Goal: Task Accomplishment & Management: Complete application form

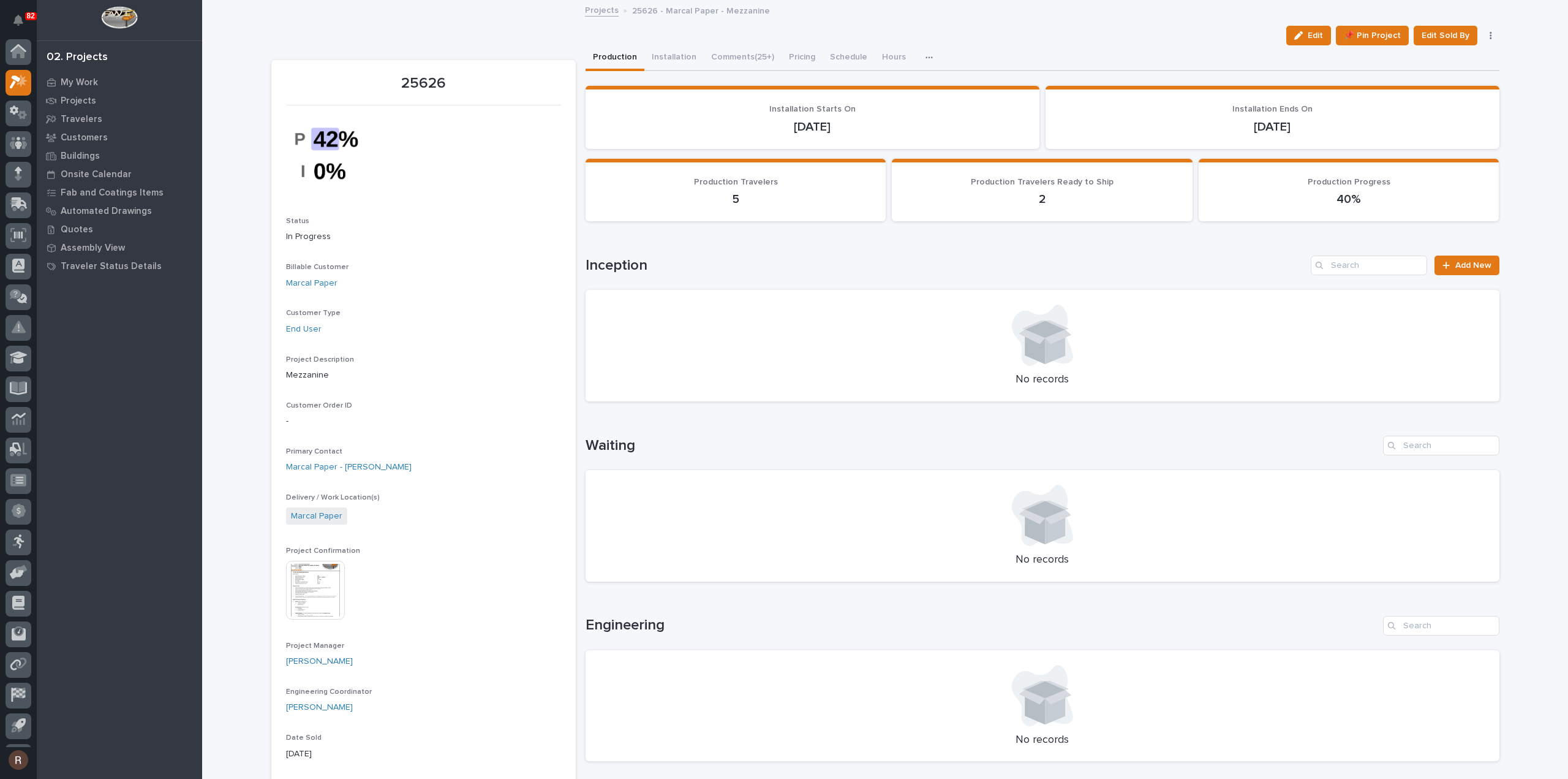
scroll to position [27, 0]
click at [97, 82] on div "My Work" at bounding box center [119, 82] width 159 height 17
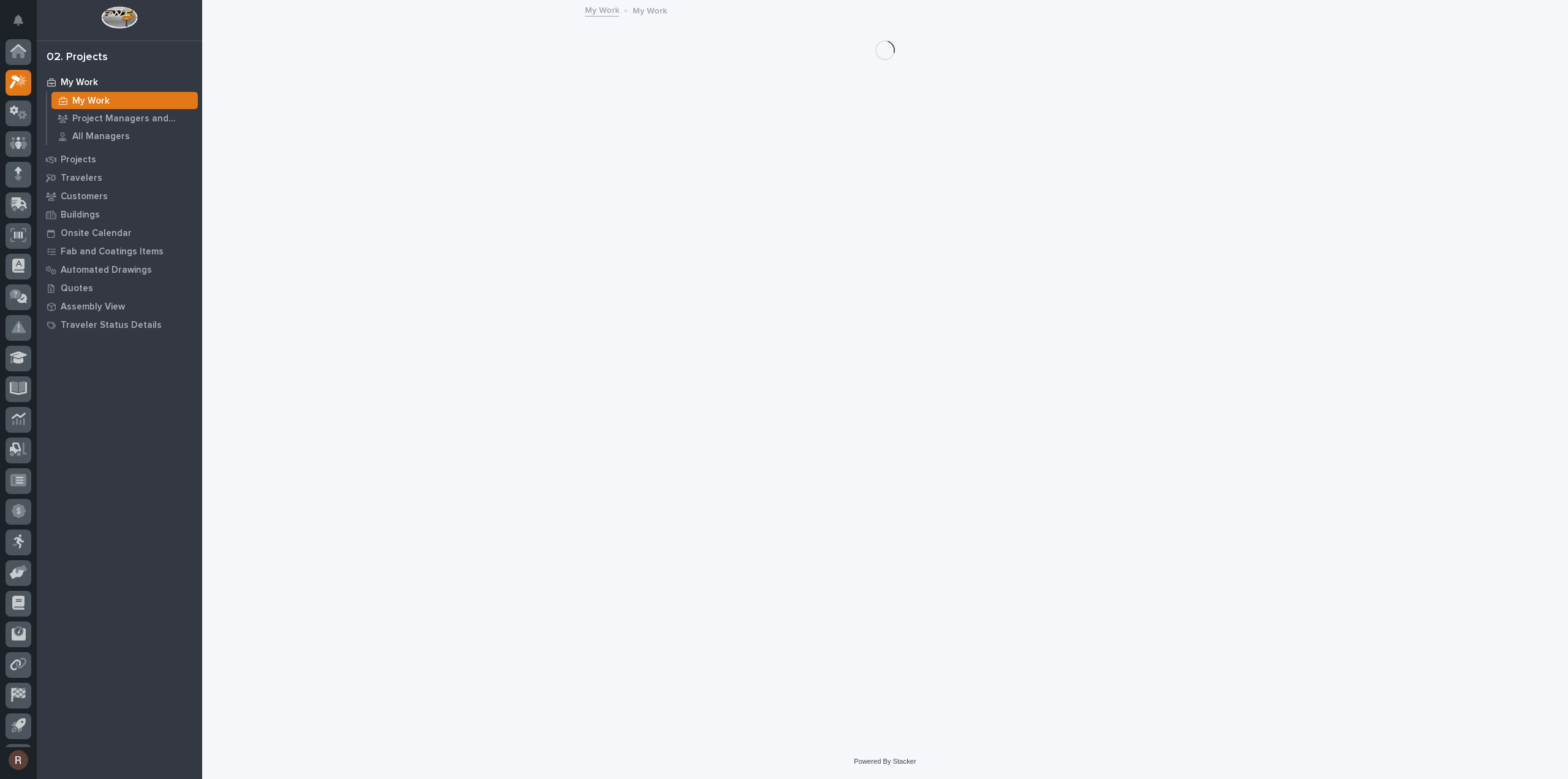
scroll to position [27, 0]
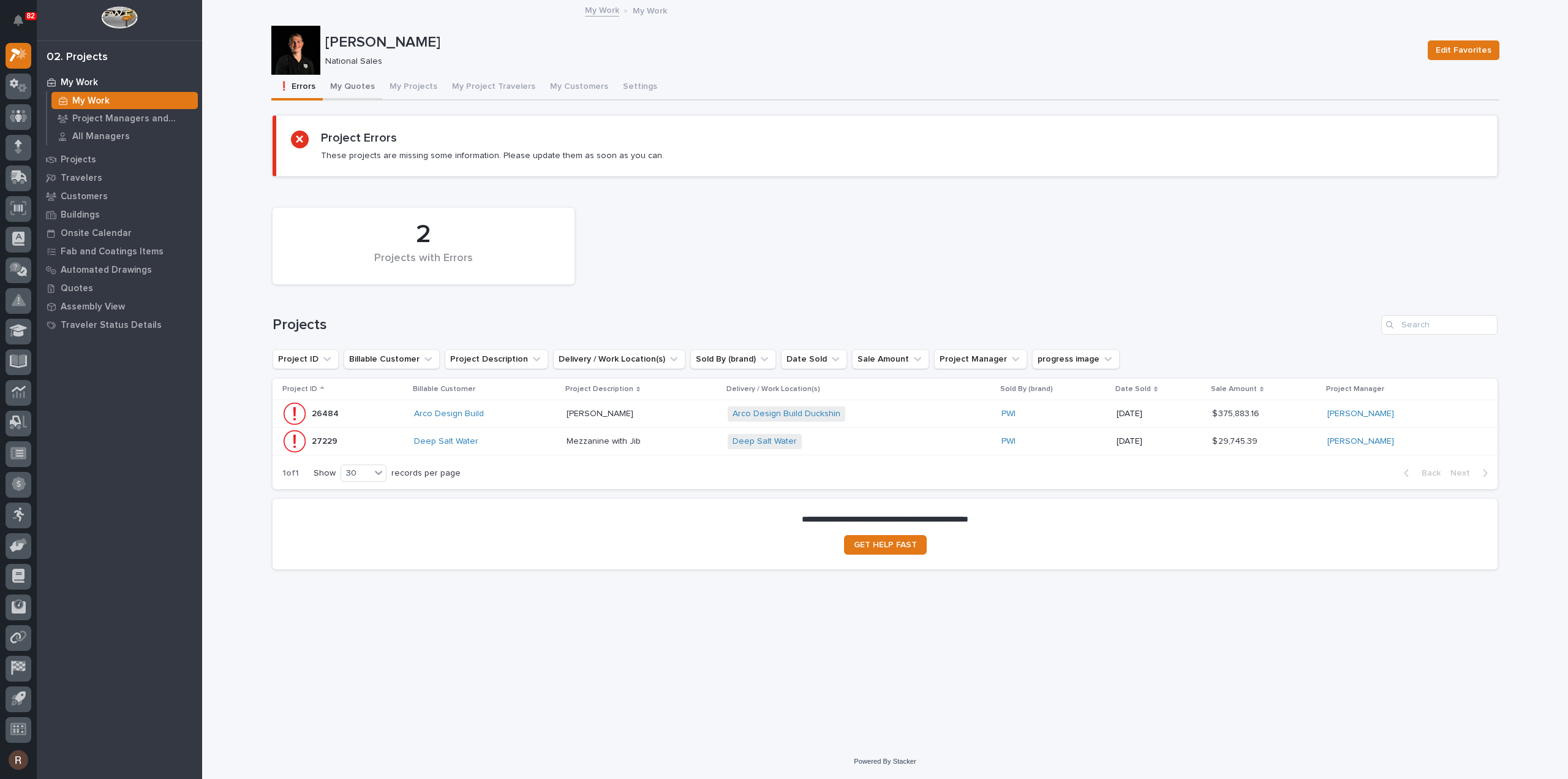
drag, startPoint x: 361, startPoint y: 88, endPoint x: 367, endPoint y: 99, distance: 12.5
click at [361, 87] on button "My Quotes" at bounding box center [353, 87] width 60 height 26
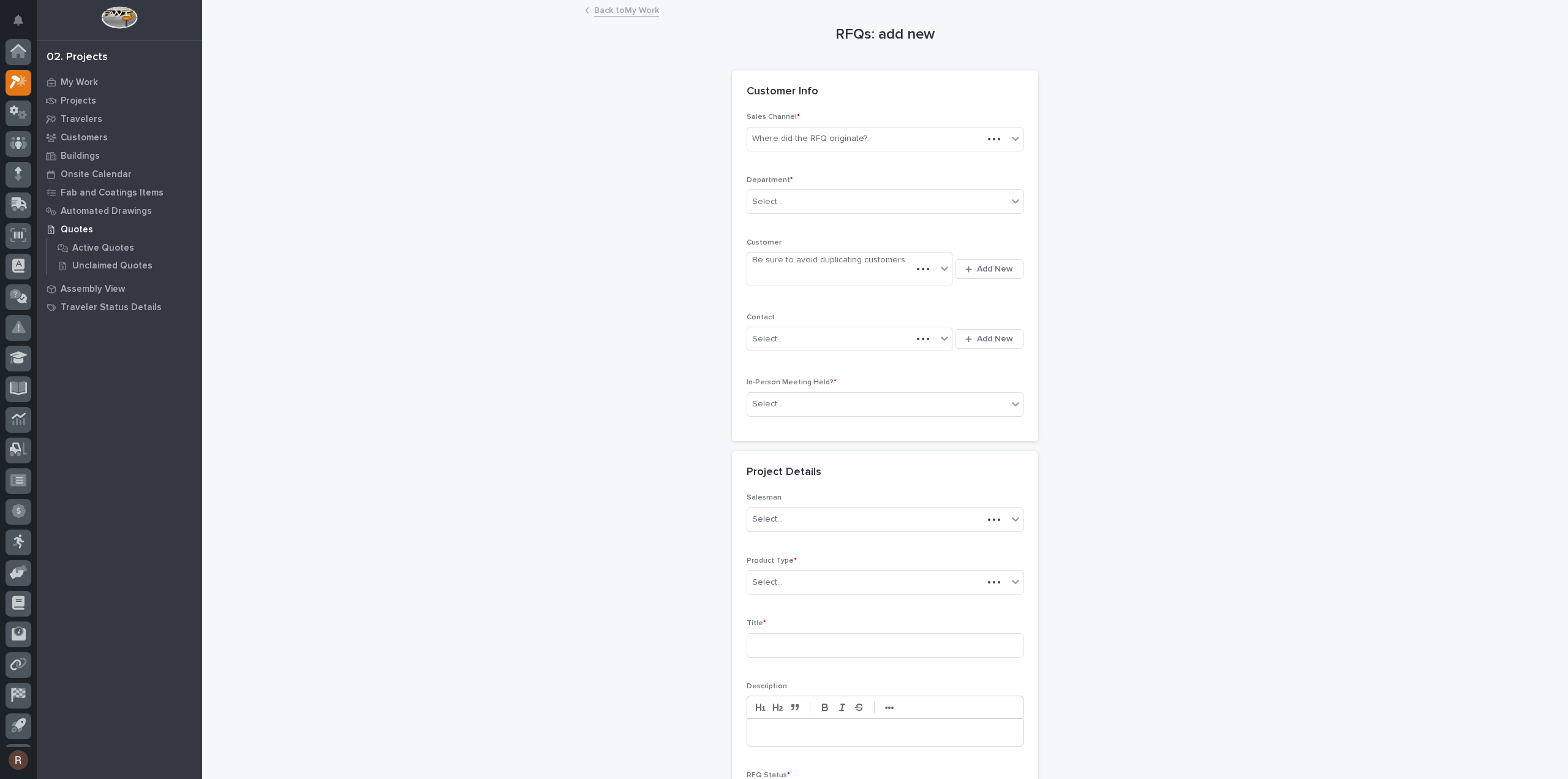
scroll to position [27, 0]
click at [846, 135] on div "Where did the RFQ originate?" at bounding box center [810, 139] width 115 height 13
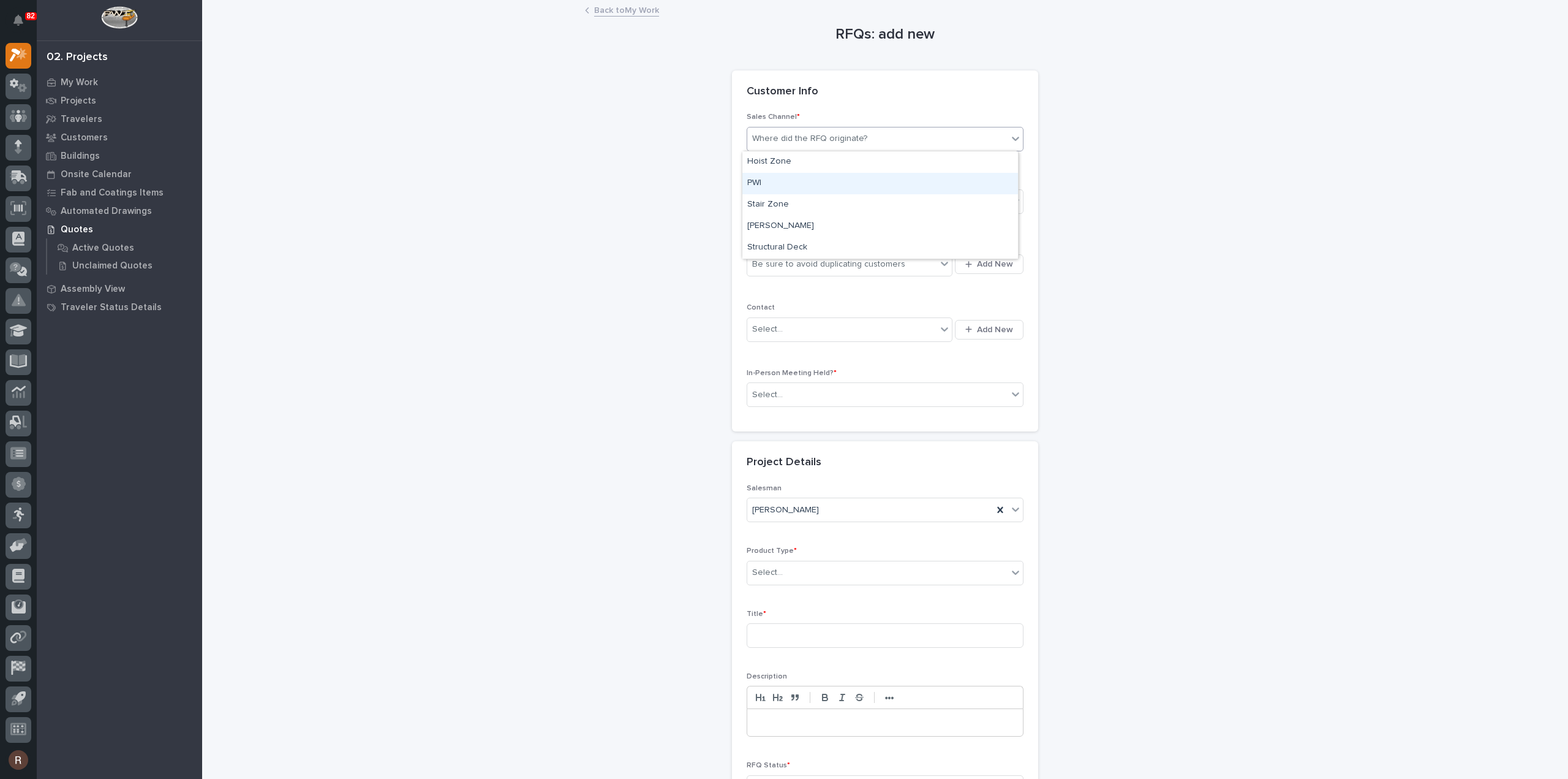
click at [770, 186] on div "PWI" at bounding box center [880, 183] width 276 height 21
click at [779, 201] on div "Select..." at bounding box center [878, 202] width 261 height 20
click at [779, 223] on span "National Sales" at bounding box center [778, 222] width 62 height 13
click at [782, 264] on div "Be sure to avoid duplicating customers" at bounding box center [828, 264] width 153 height 13
type input "*****"
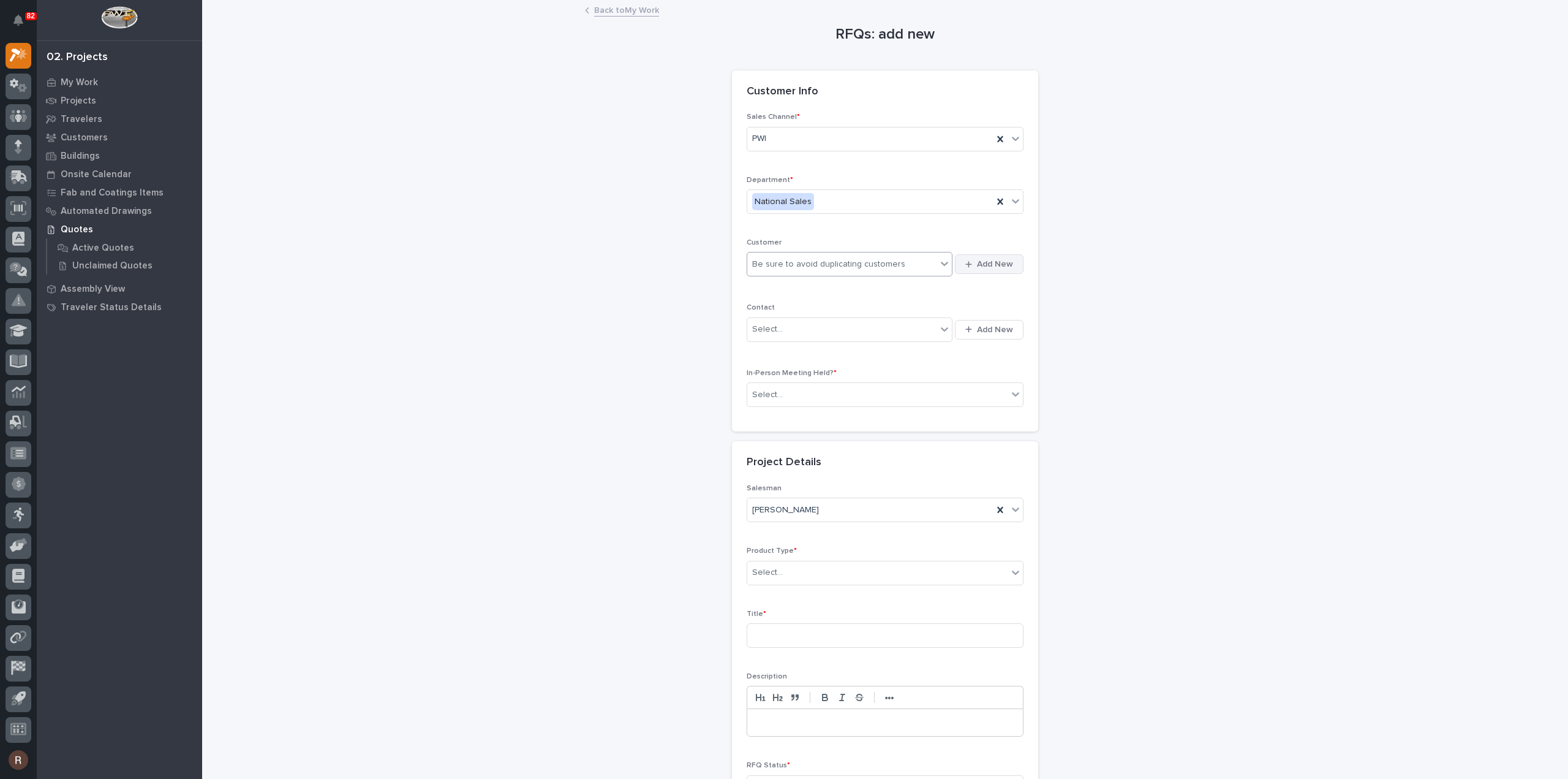
click at [971, 261] on div "button" at bounding box center [971, 265] width 12 height 8
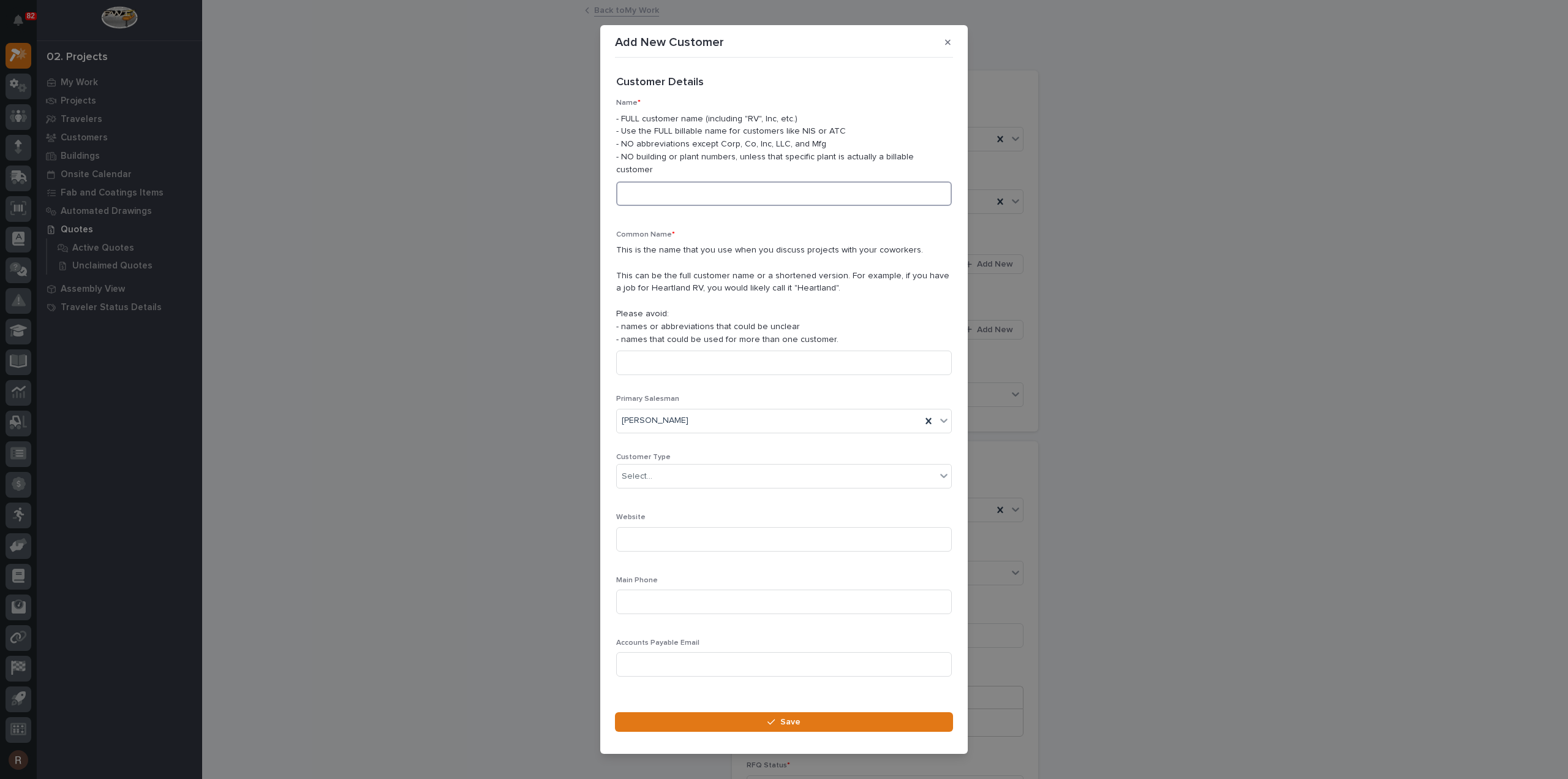
click at [717, 188] on input at bounding box center [784, 193] width 336 height 24
type input "[PERSON_NAME] [GEOGRAPHIC_DATA]"
click at [693, 357] on input at bounding box center [784, 362] width 336 height 24
paste input "[PERSON_NAME] [GEOGRAPHIC_DATA]"
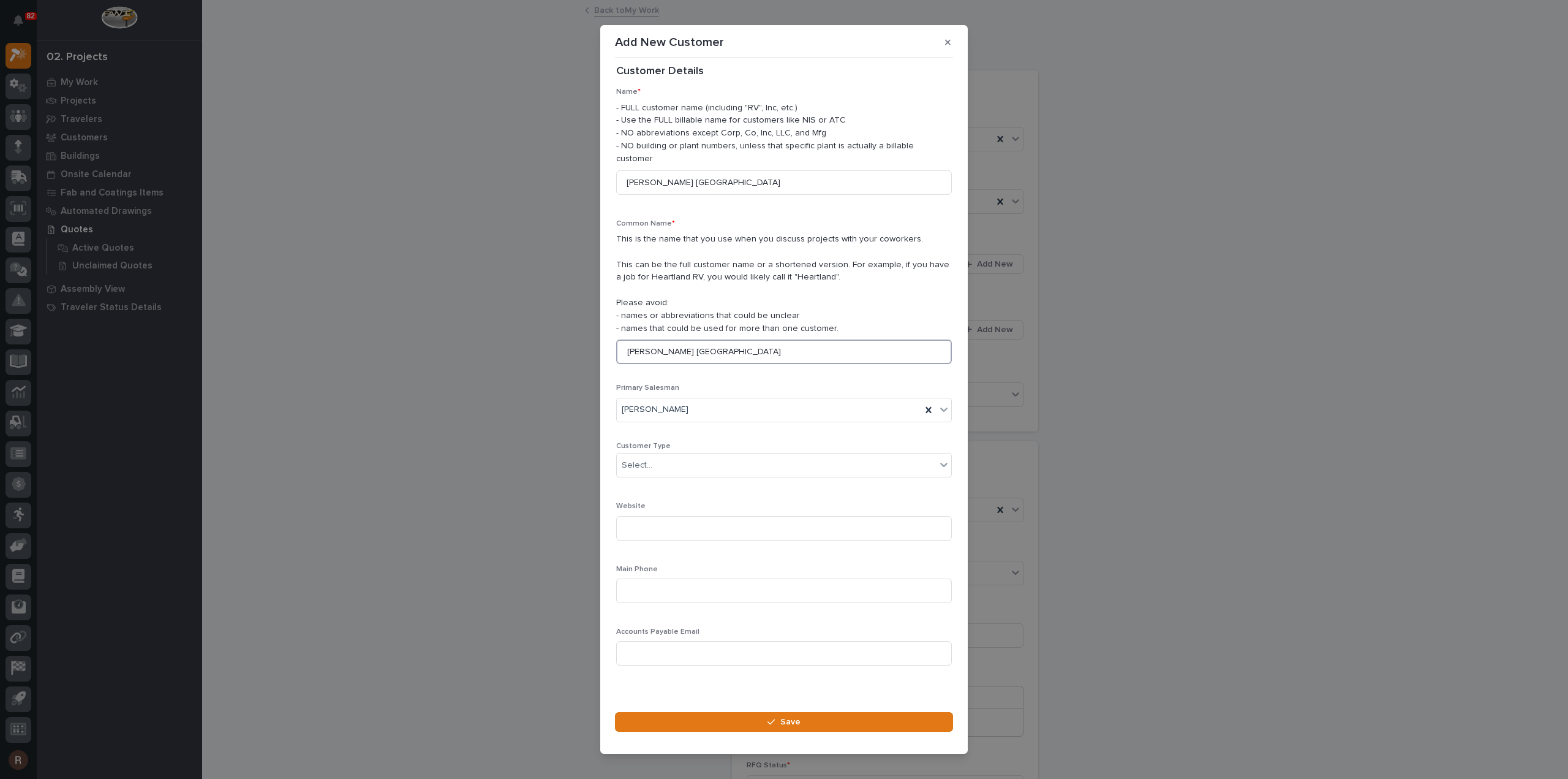
scroll to position [17, 0]
type input "[PERSON_NAME] [GEOGRAPHIC_DATA]"
click at [701, 712] on button "Save" at bounding box center [784, 722] width 338 height 20
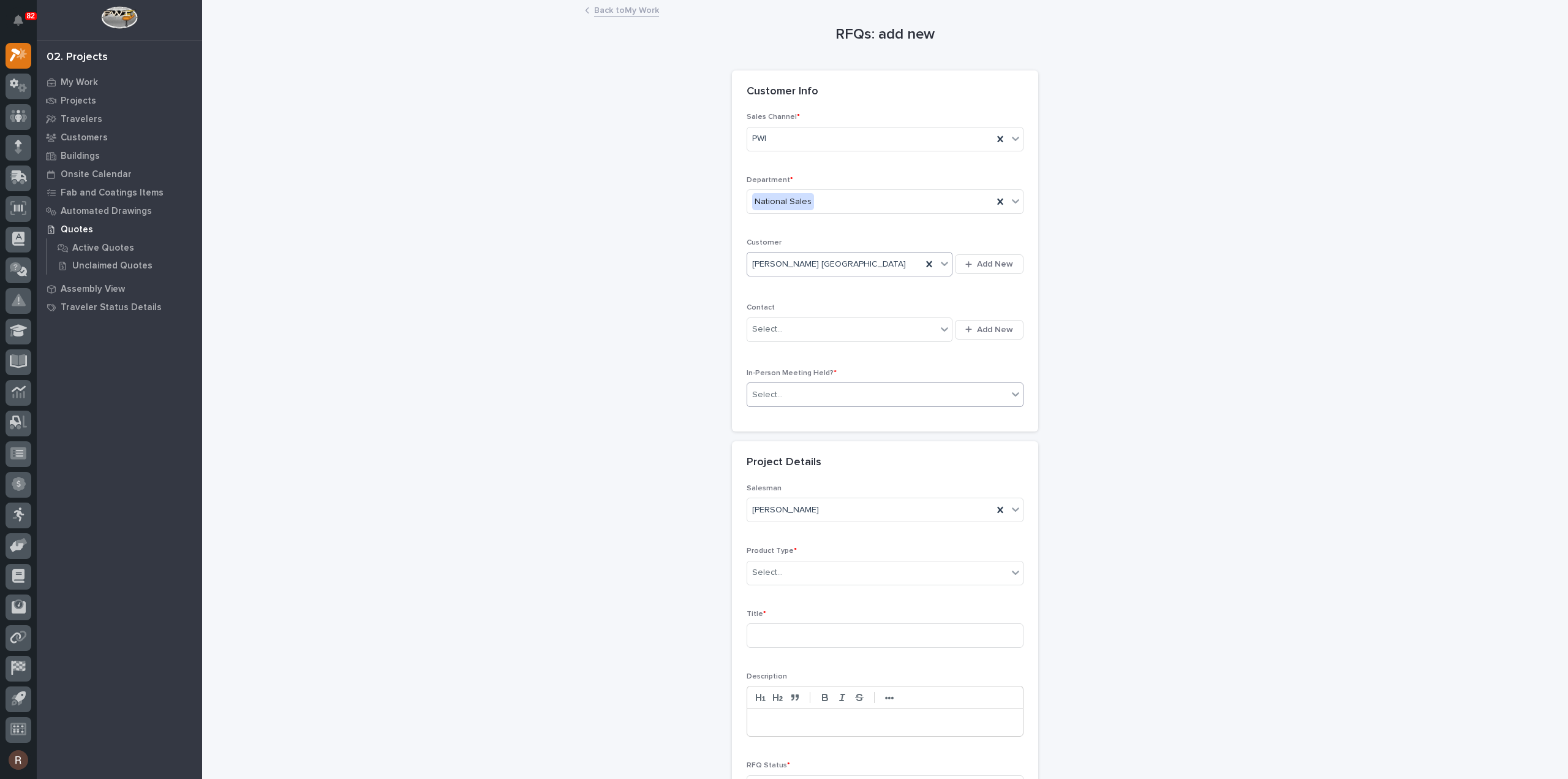
click at [801, 395] on div "Select..." at bounding box center [878, 395] width 261 height 20
click at [778, 438] on div "No" at bounding box center [880, 437] width 276 height 21
click at [789, 572] on div "Select..." at bounding box center [878, 572] width 261 height 20
drag, startPoint x: 777, startPoint y: 730, endPoint x: 777, endPoint y: 662, distance: 68.0
click at [777, 739] on div "Mezzanine Components" at bounding box center [880, 743] width 276 height 21
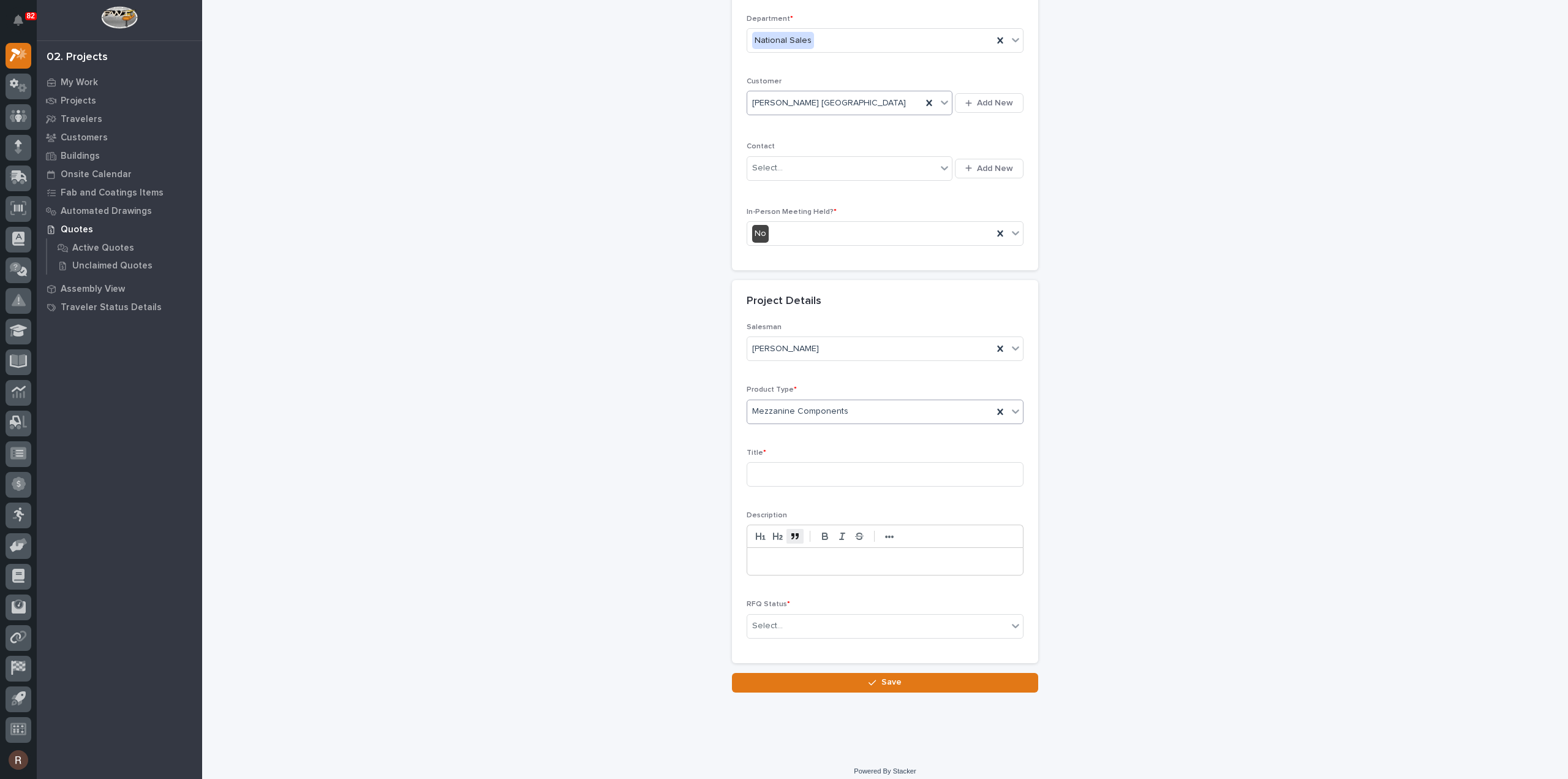
scroll to position [166, 0]
click at [780, 457] on input at bounding box center [885, 469] width 277 height 24
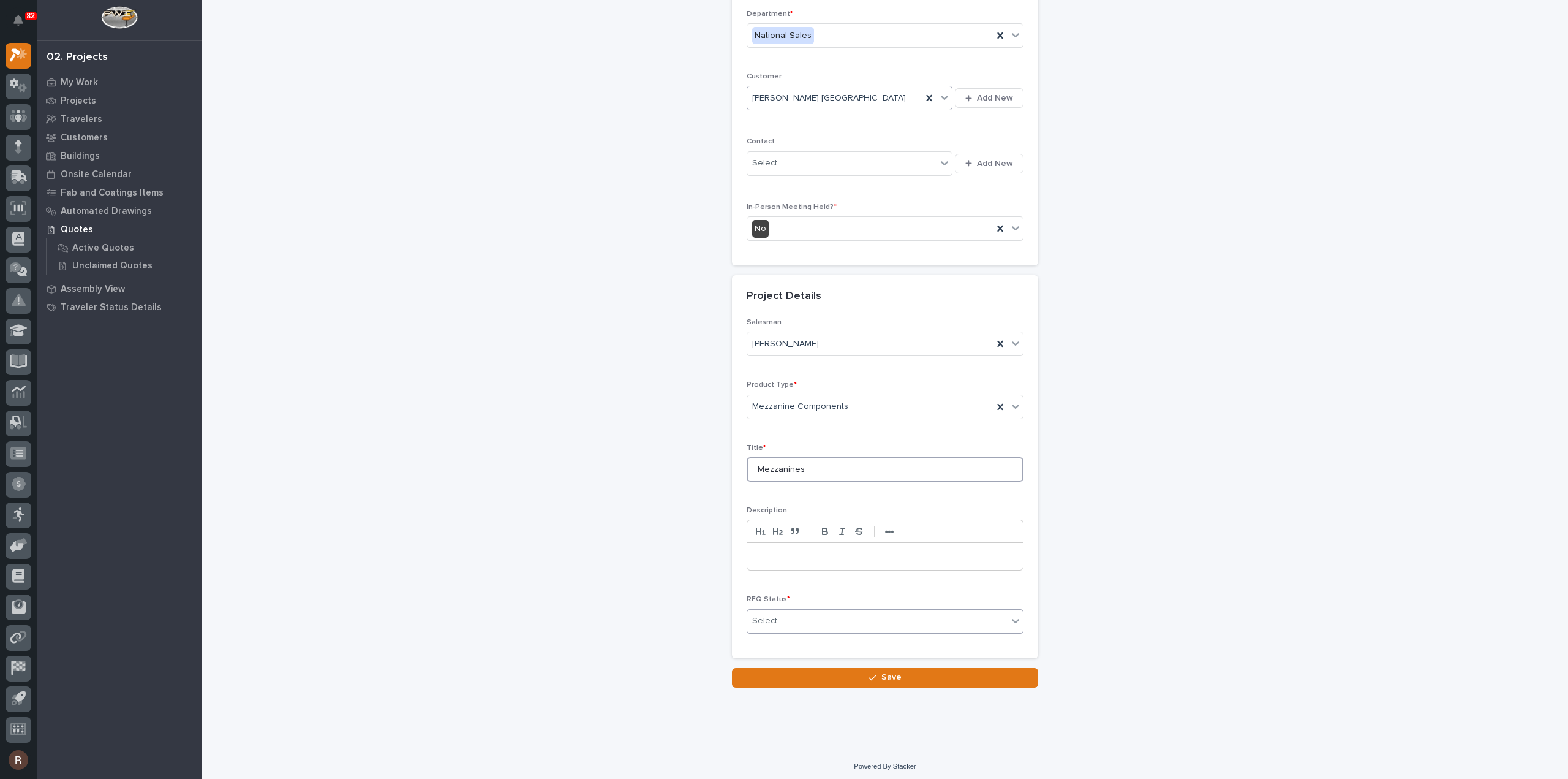
type input "Mezzanines"
click at [761, 611] on div "Select..." at bounding box center [878, 621] width 261 height 20
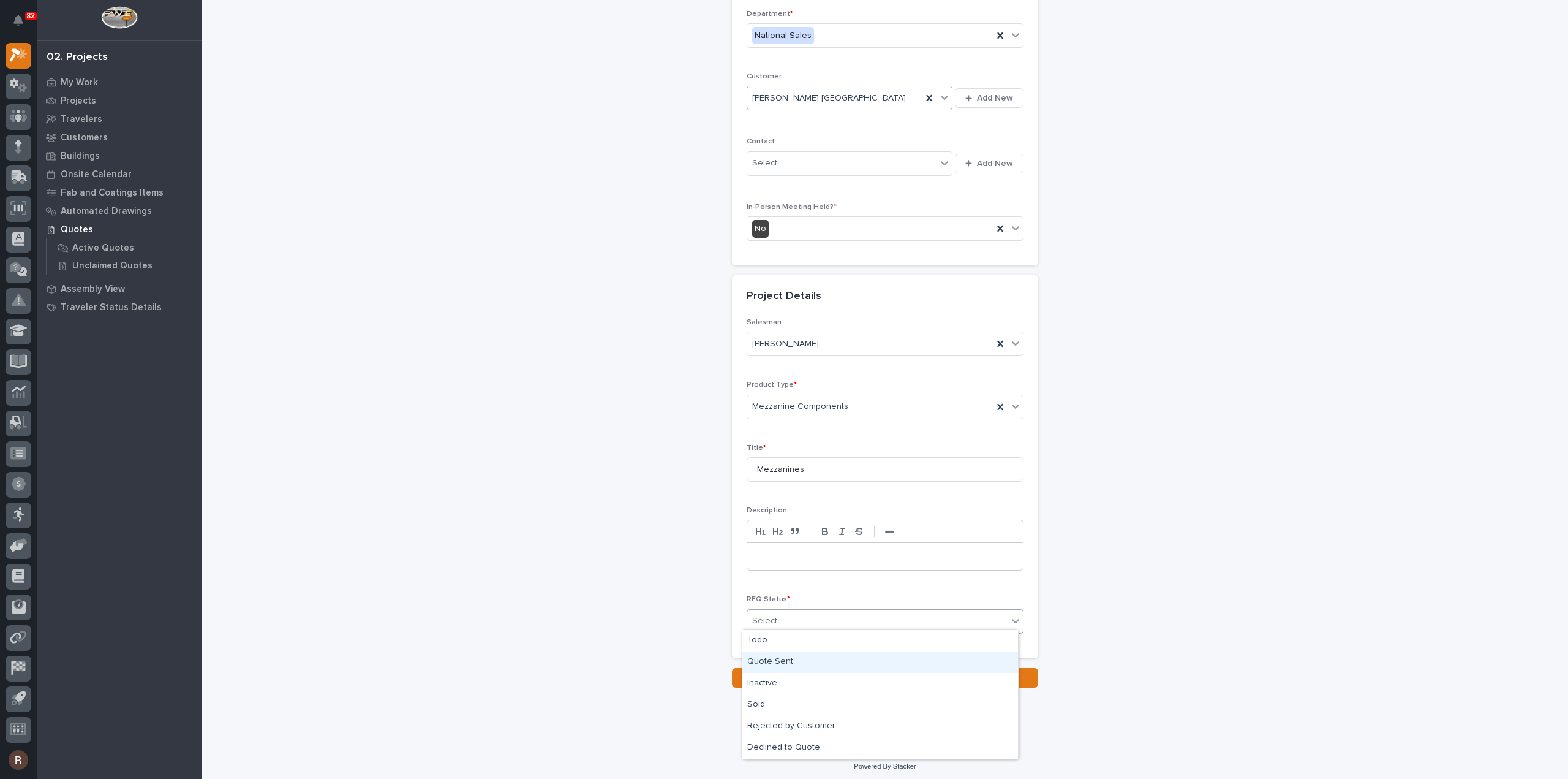
click at [760, 660] on div "Quote Sent" at bounding box center [880, 661] width 276 height 21
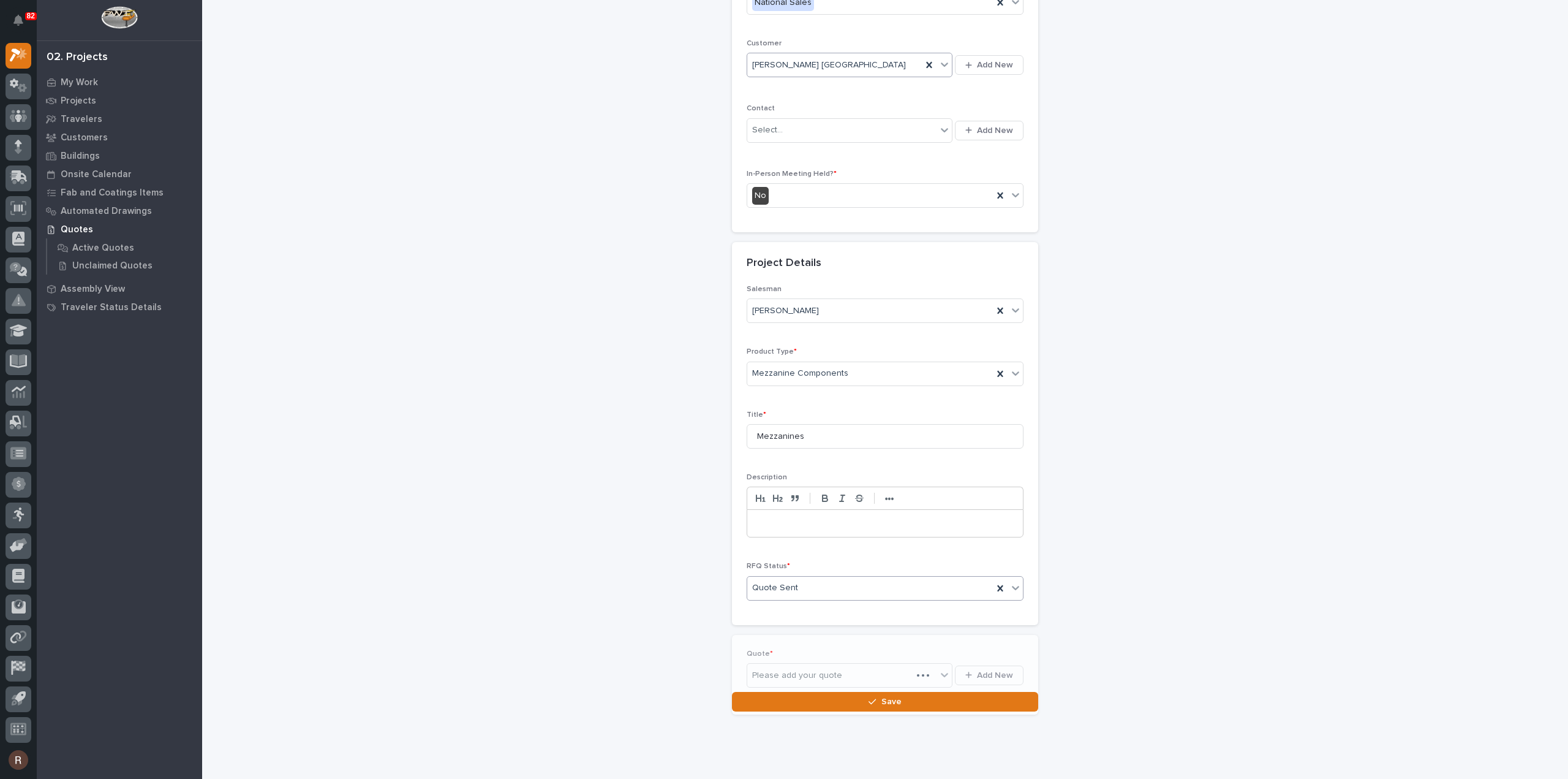
scroll to position [210, 0]
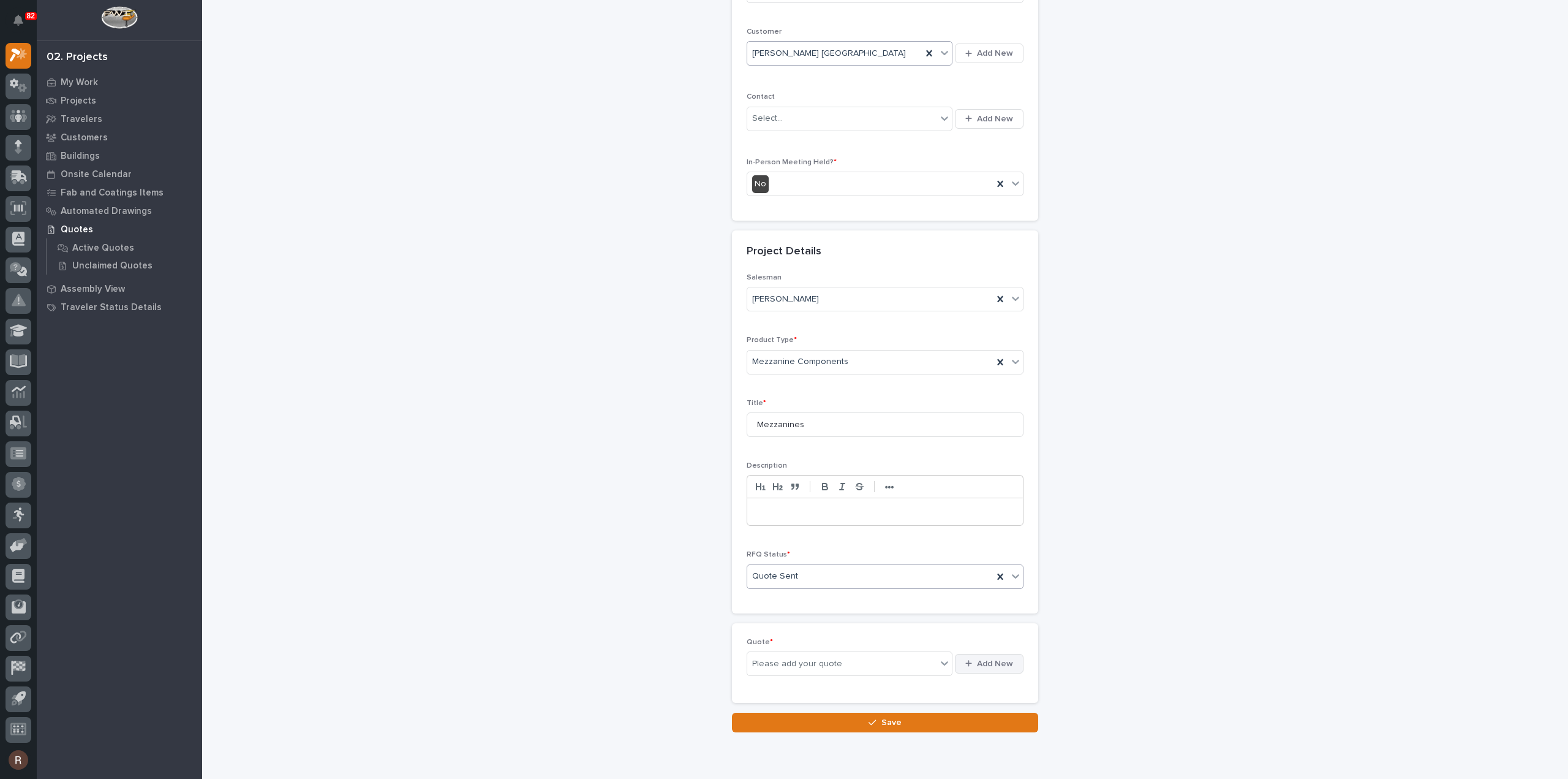
click at [977, 658] on span "Add New" at bounding box center [995, 664] width 36 height 11
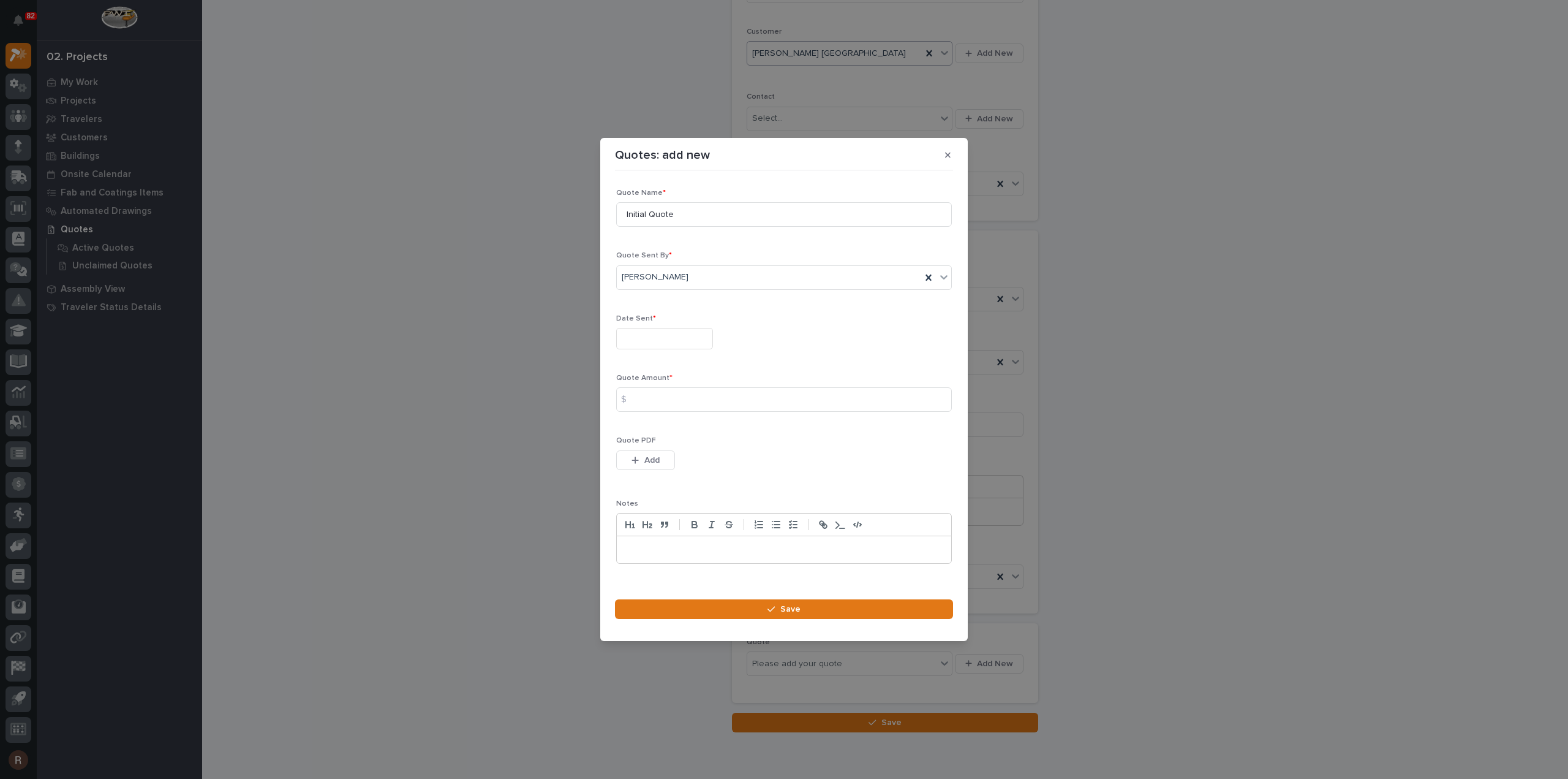
click at [685, 343] on input "text" at bounding box center [664, 338] width 97 height 21
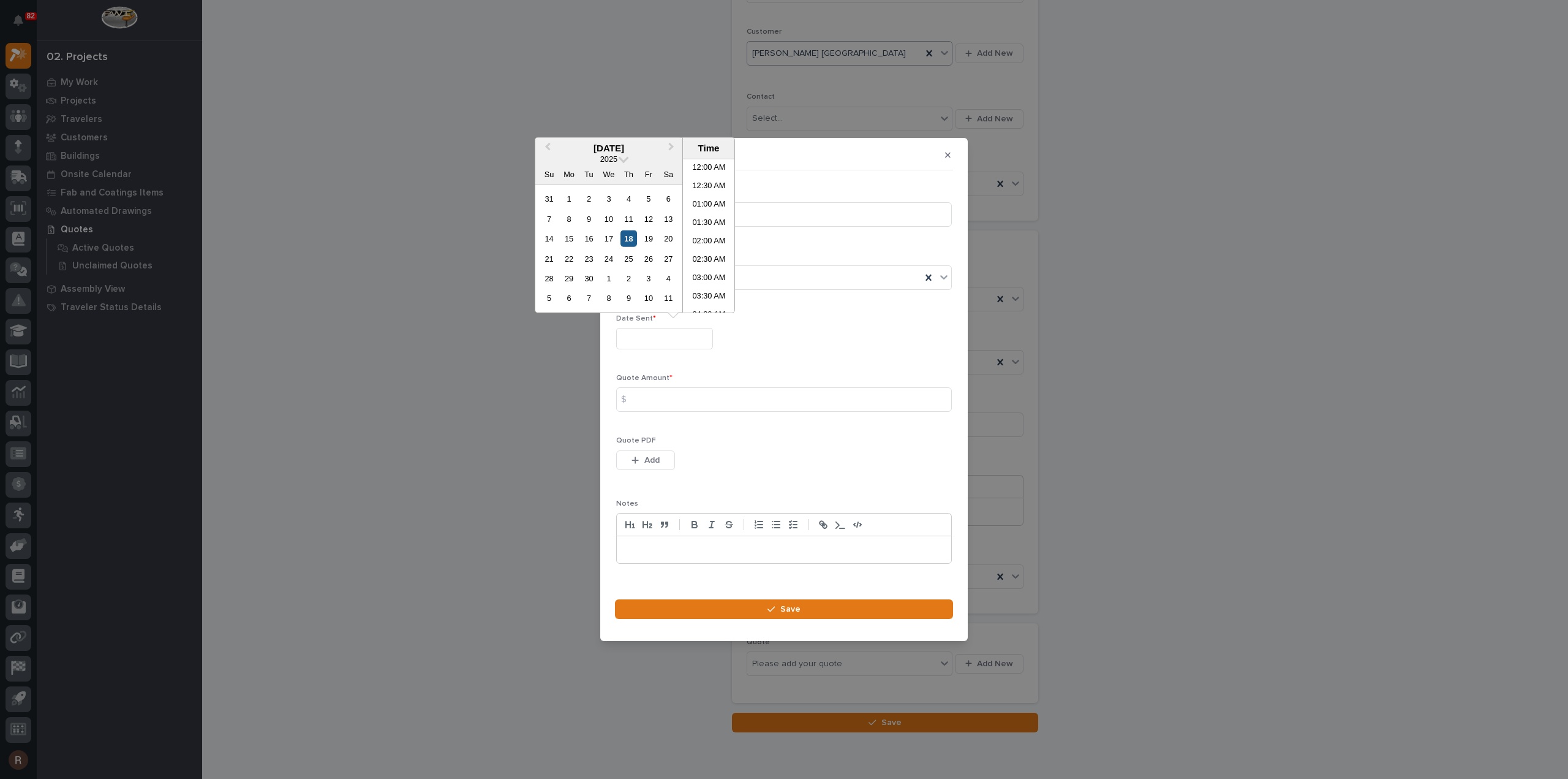
scroll to position [319, 0]
click at [629, 240] on div "18" at bounding box center [628, 238] width 16 height 16
type input "**********"
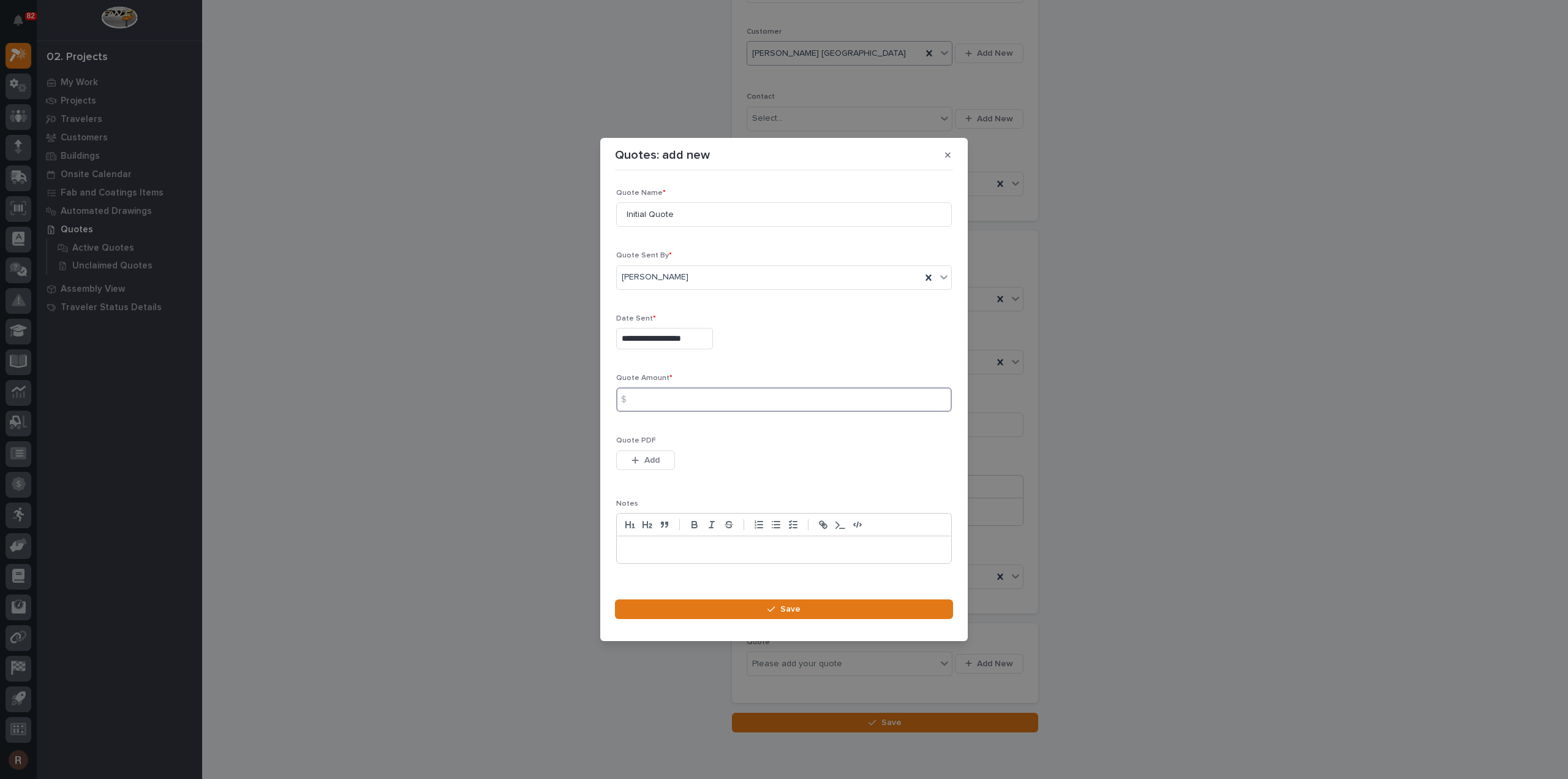
click at [671, 400] on input at bounding box center [784, 399] width 336 height 24
type input "66708"
click at [651, 455] on span "Add" at bounding box center [652, 460] width 16 height 11
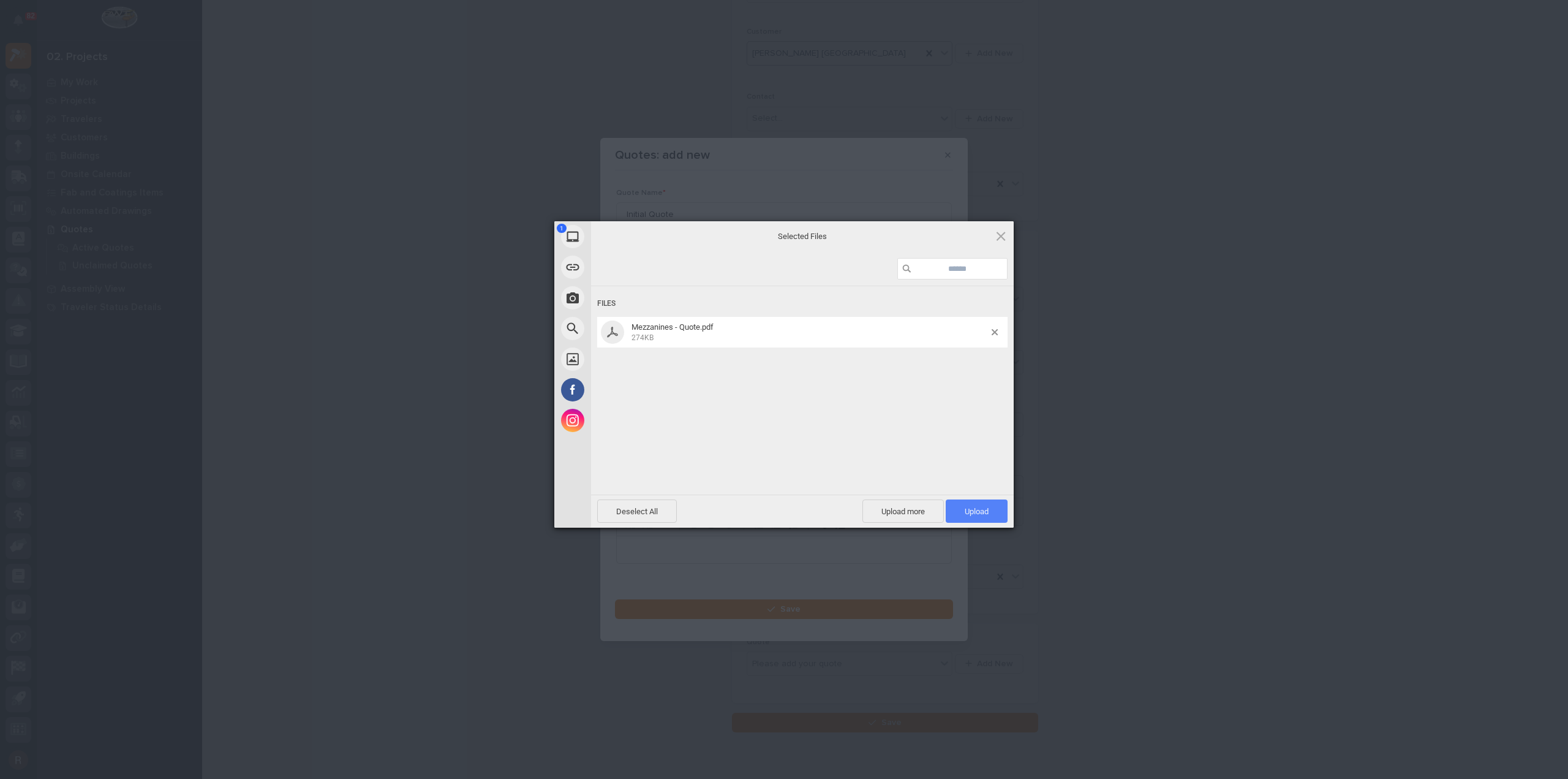
click at [967, 506] on span "Upload 1" at bounding box center [977, 511] width 62 height 24
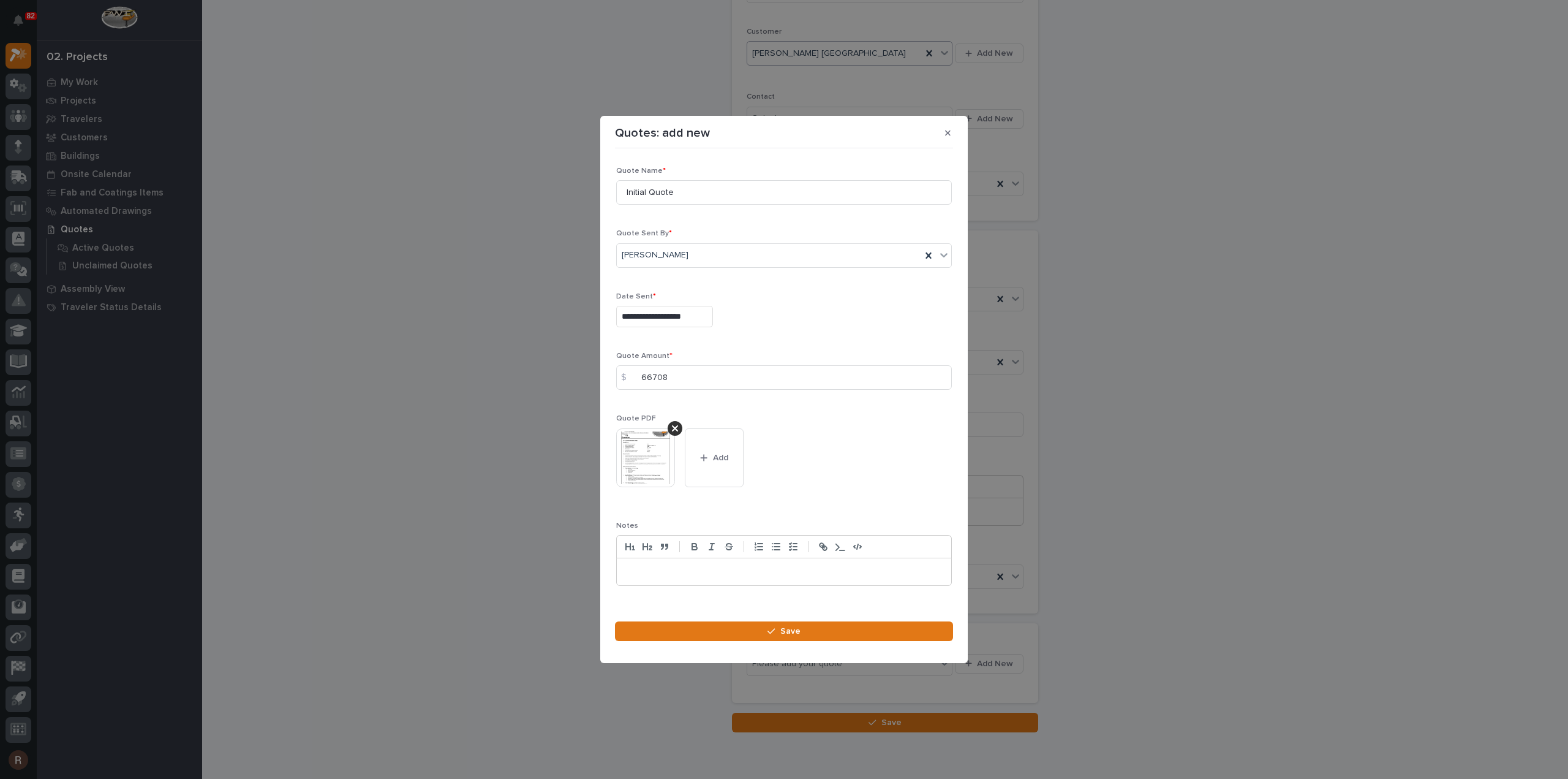
click at [860, 612] on section "**********" at bounding box center [784, 389] width 367 height 547
click at [861, 623] on button "Save" at bounding box center [784, 631] width 338 height 20
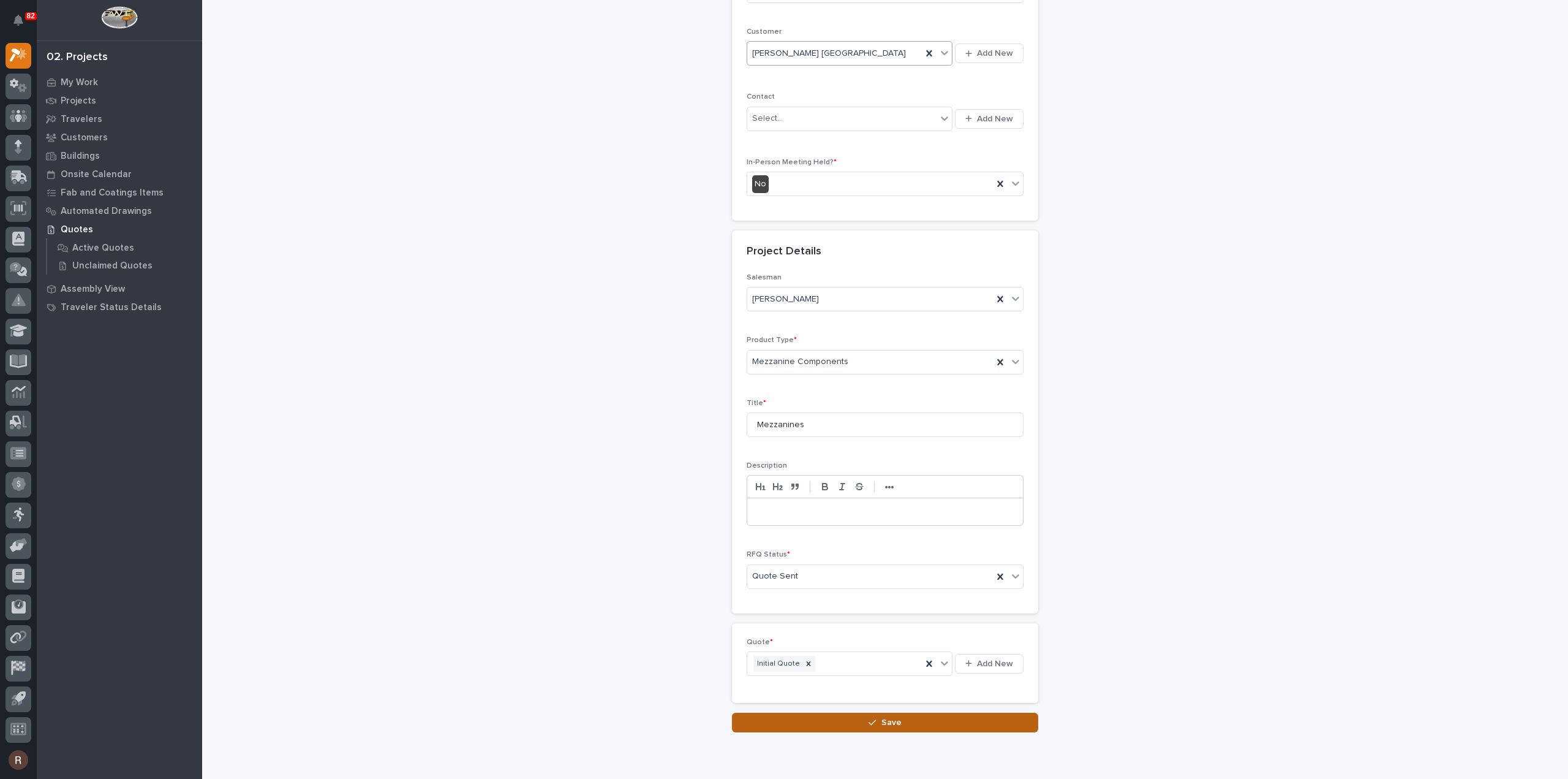
click at [864, 712] on button "Save" at bounding box center [885, 722] width 306 height 20
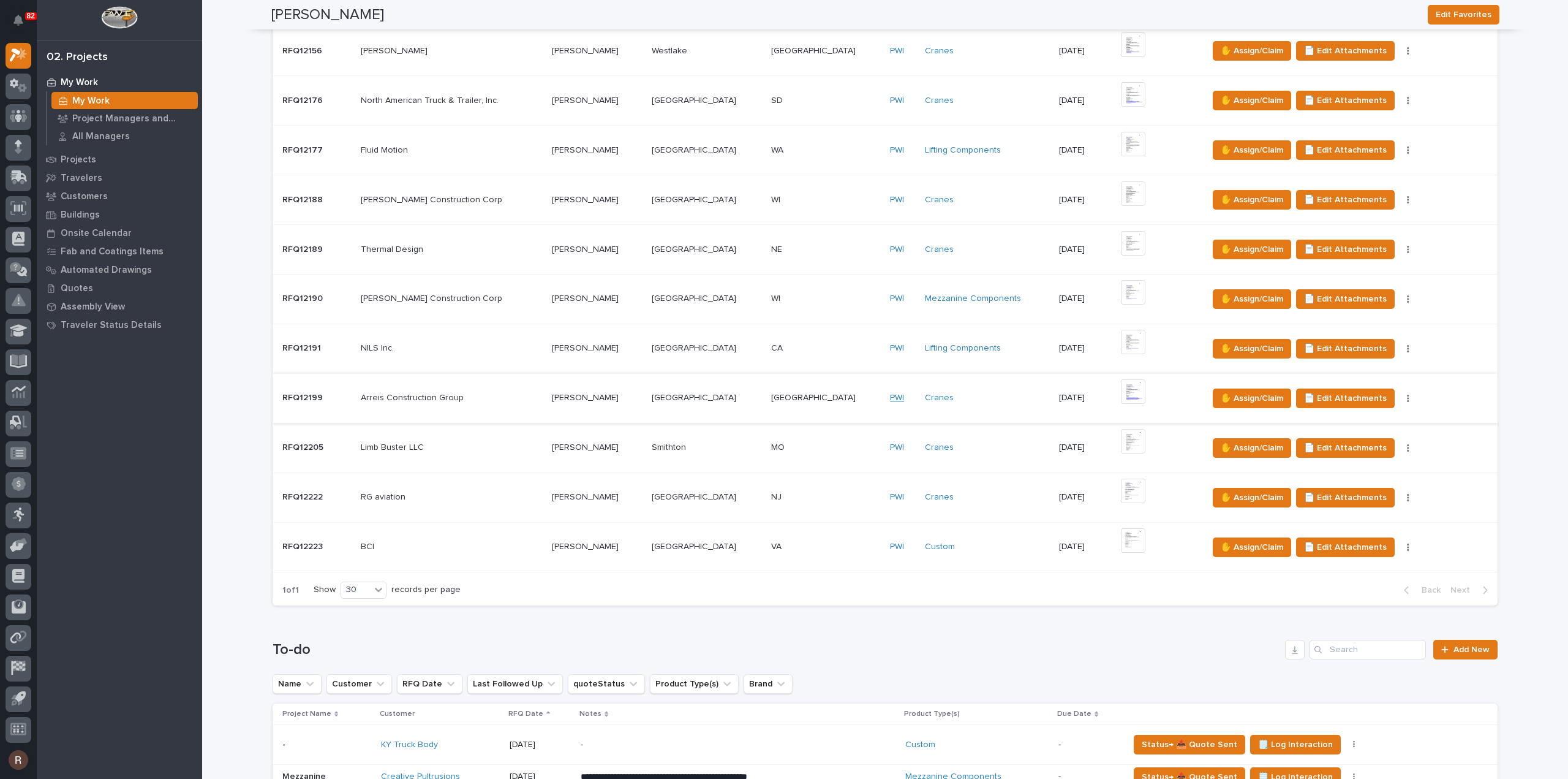
scroll to position [429, 0]
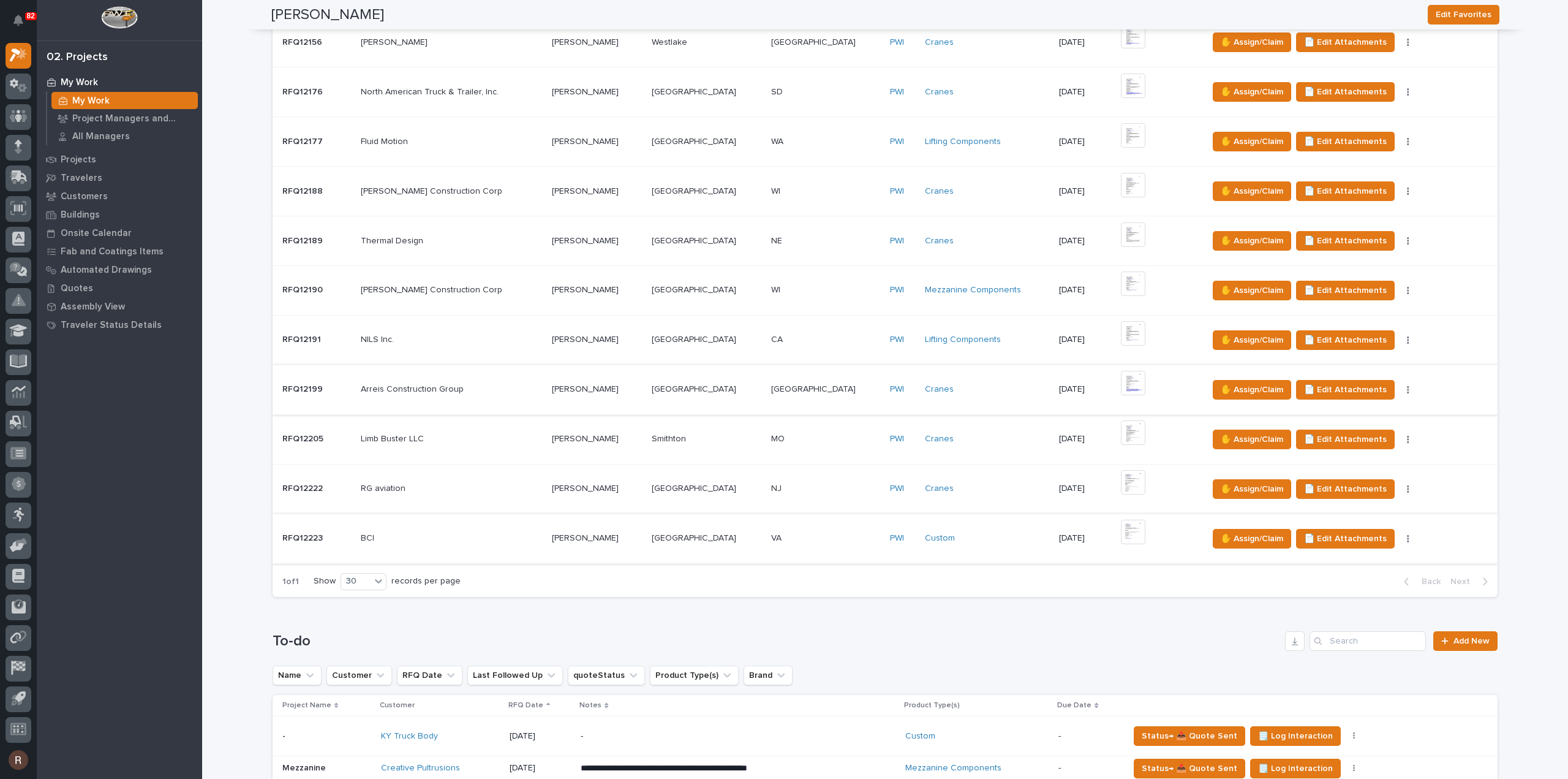
click at [1121, 520] on img at bounding box center [1133, 532] width 24 height 24
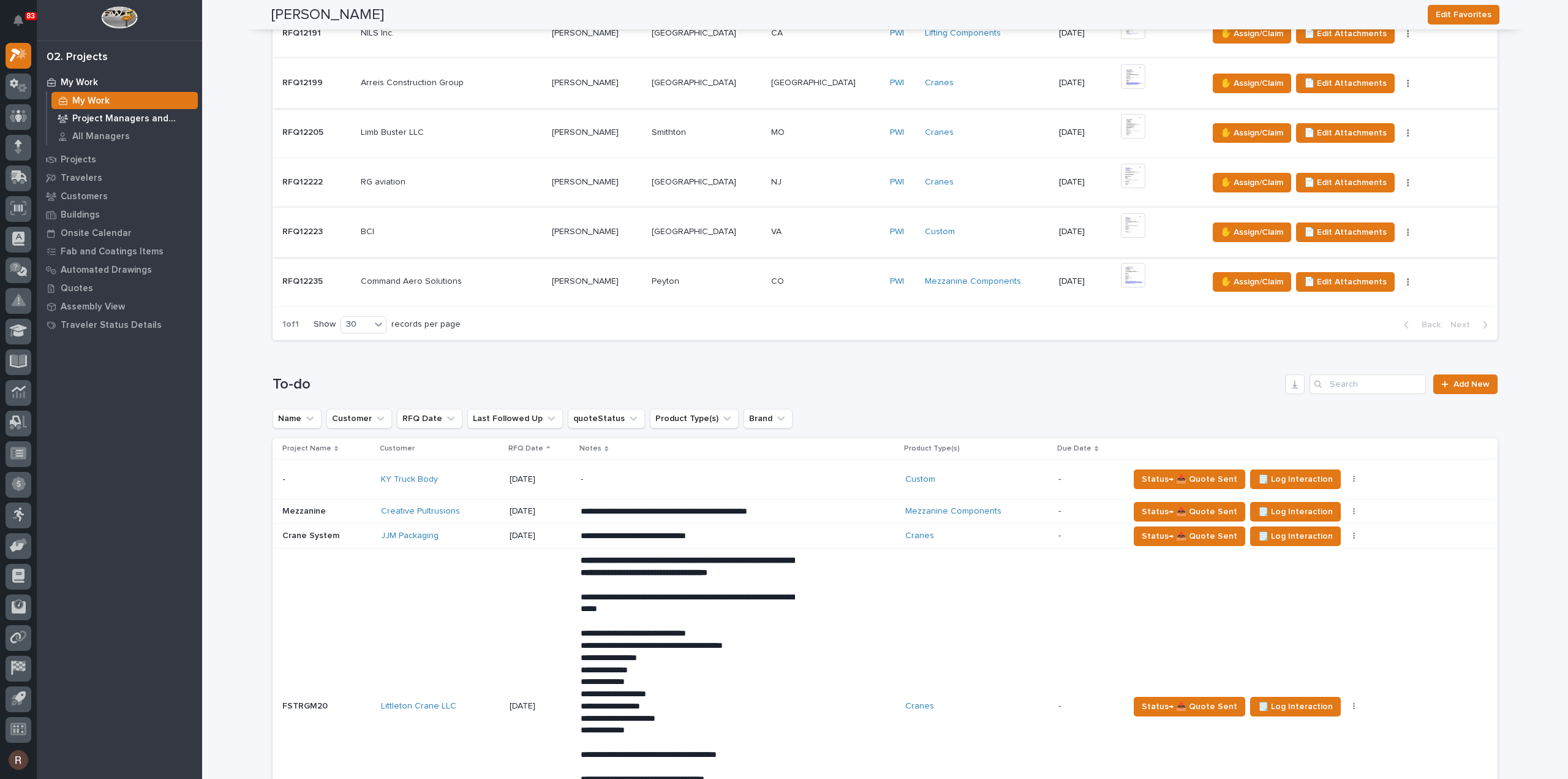
click at [106, 124] on div "Project Managers and Engineers" at bounding box center [125, 119] width 146 height 17
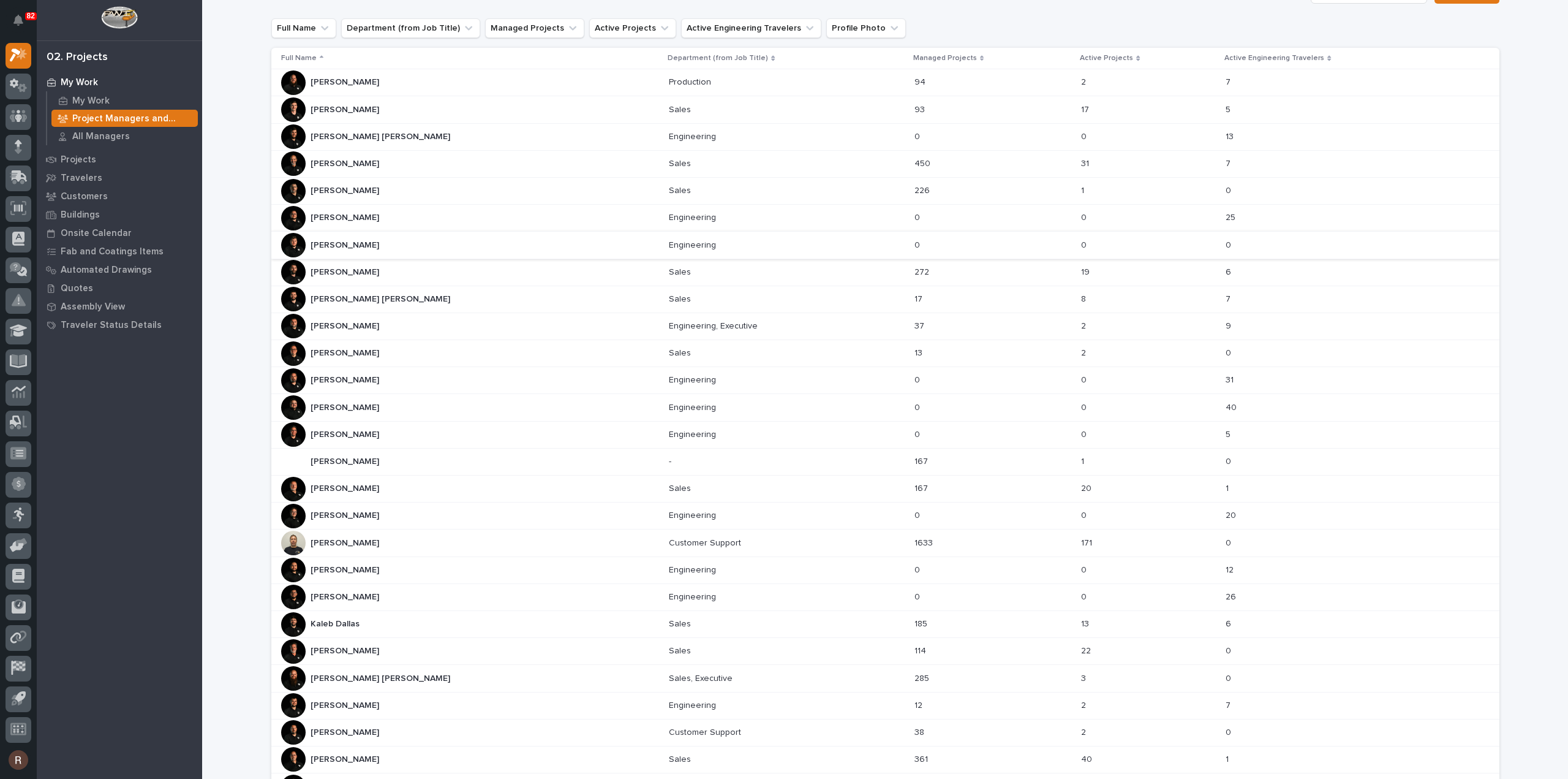
scroll to position [61, 0]
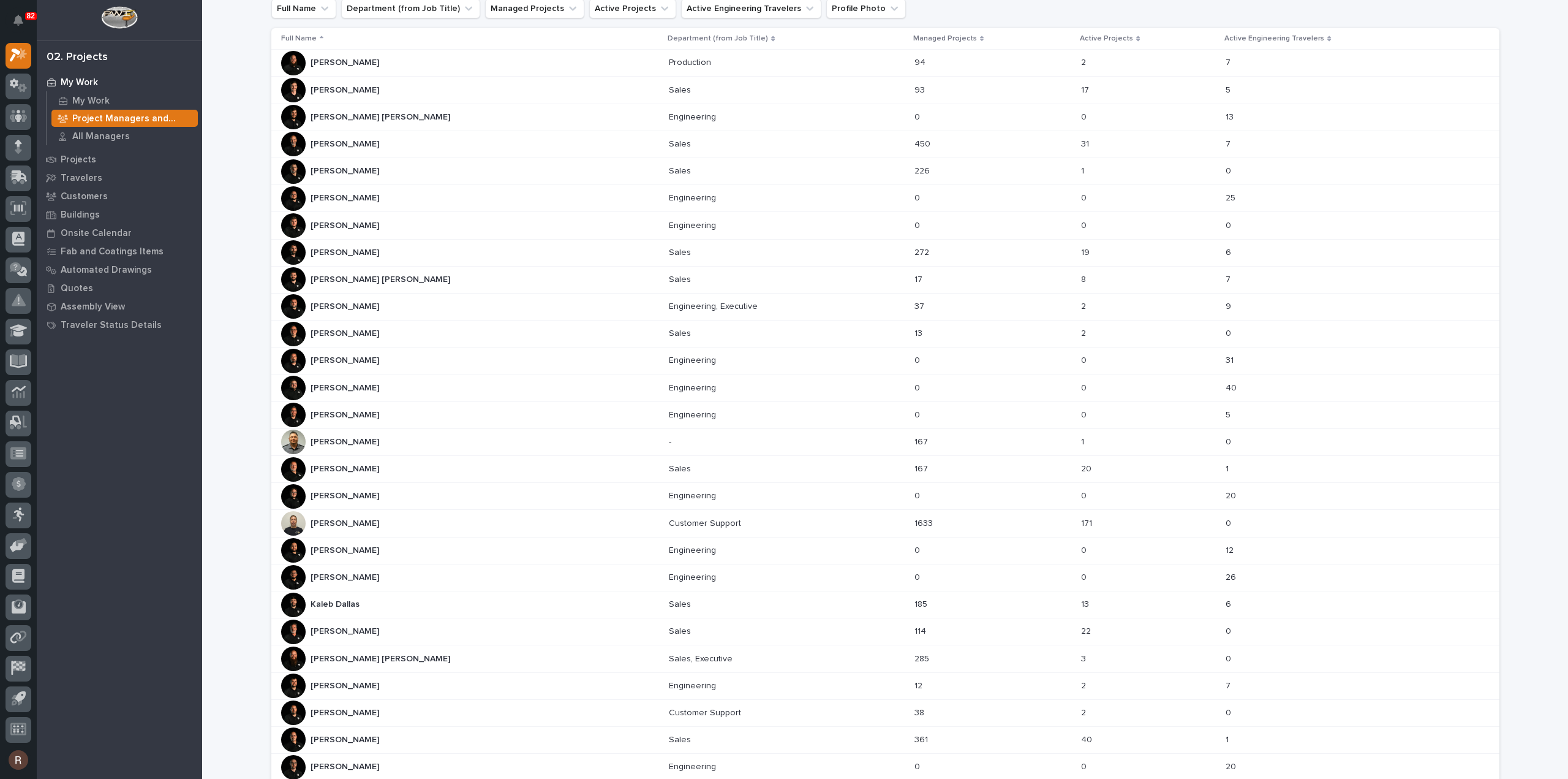
click at [394, 327] on div "[PERSON_NAME] [PERSON_NAME]" at bounding box center [470, 334] width 378 height 24
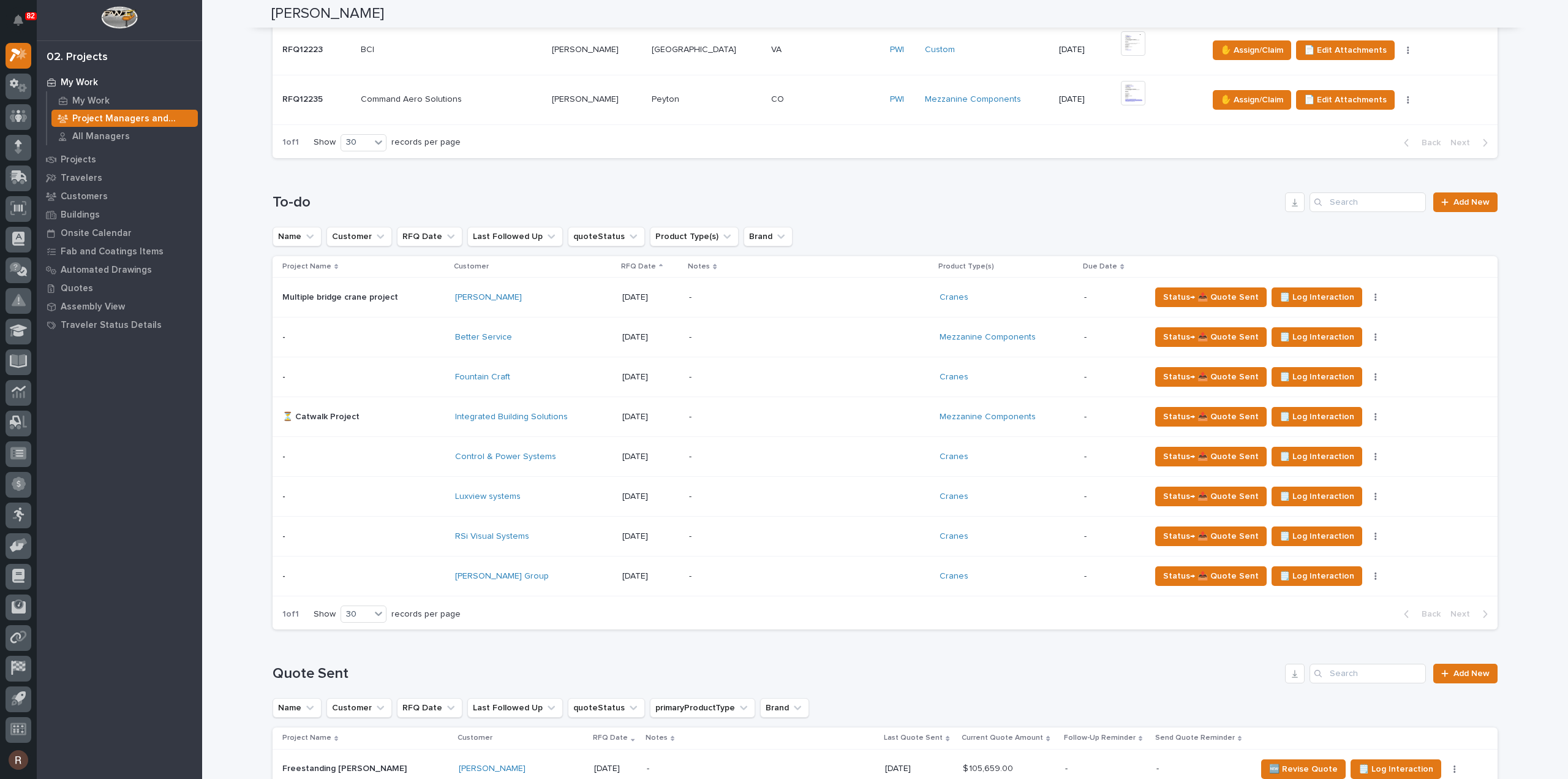
scroll to position [919, 0]
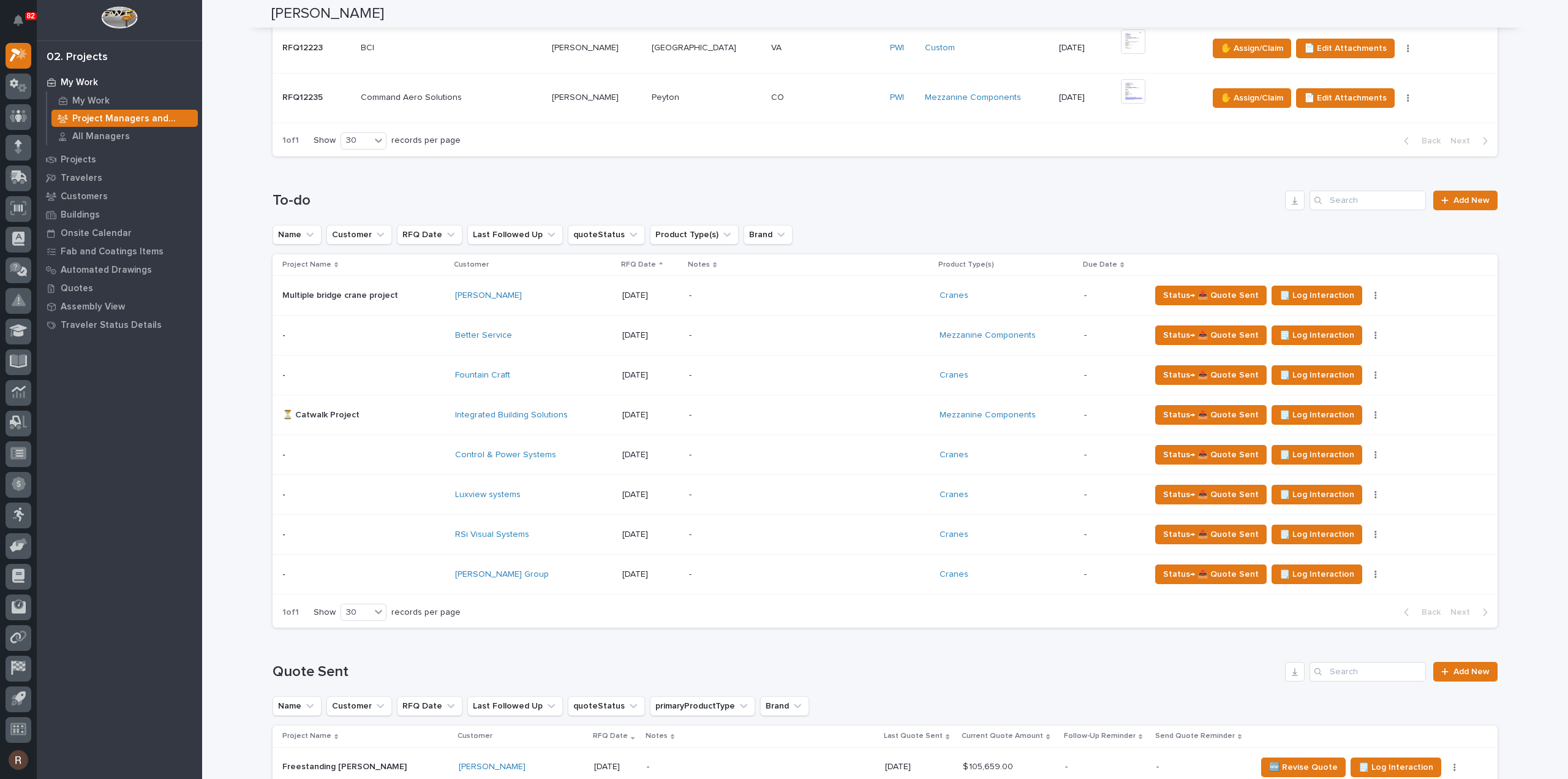
click at [539, 294] on div "[PERSON_NAME]" at bounding box center [534, 295] width 158 height 10
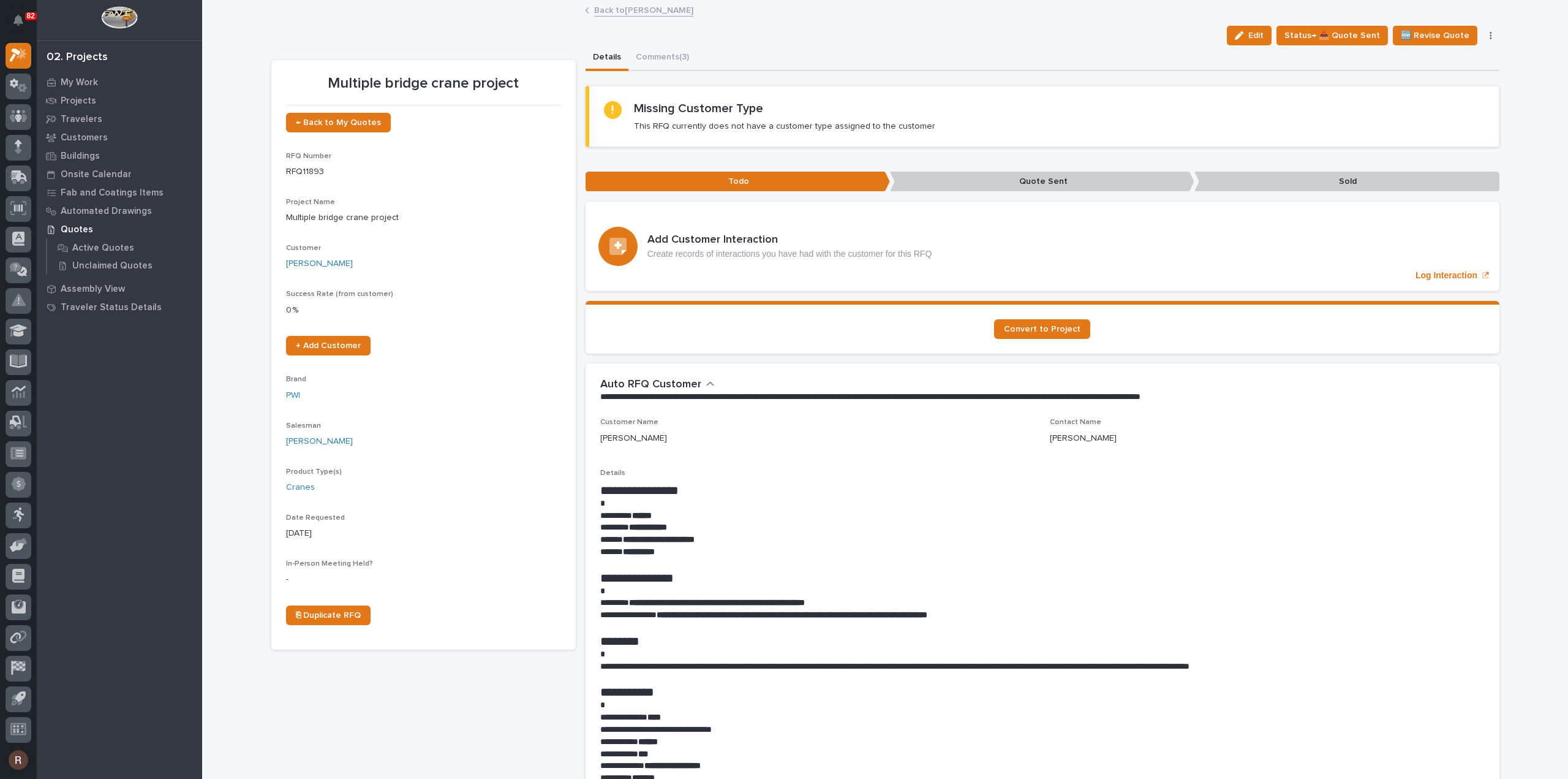
click at [623, 14] on link "Back to [PERSON_NAME]" at bounding box center [644, 9] width 99 height 14
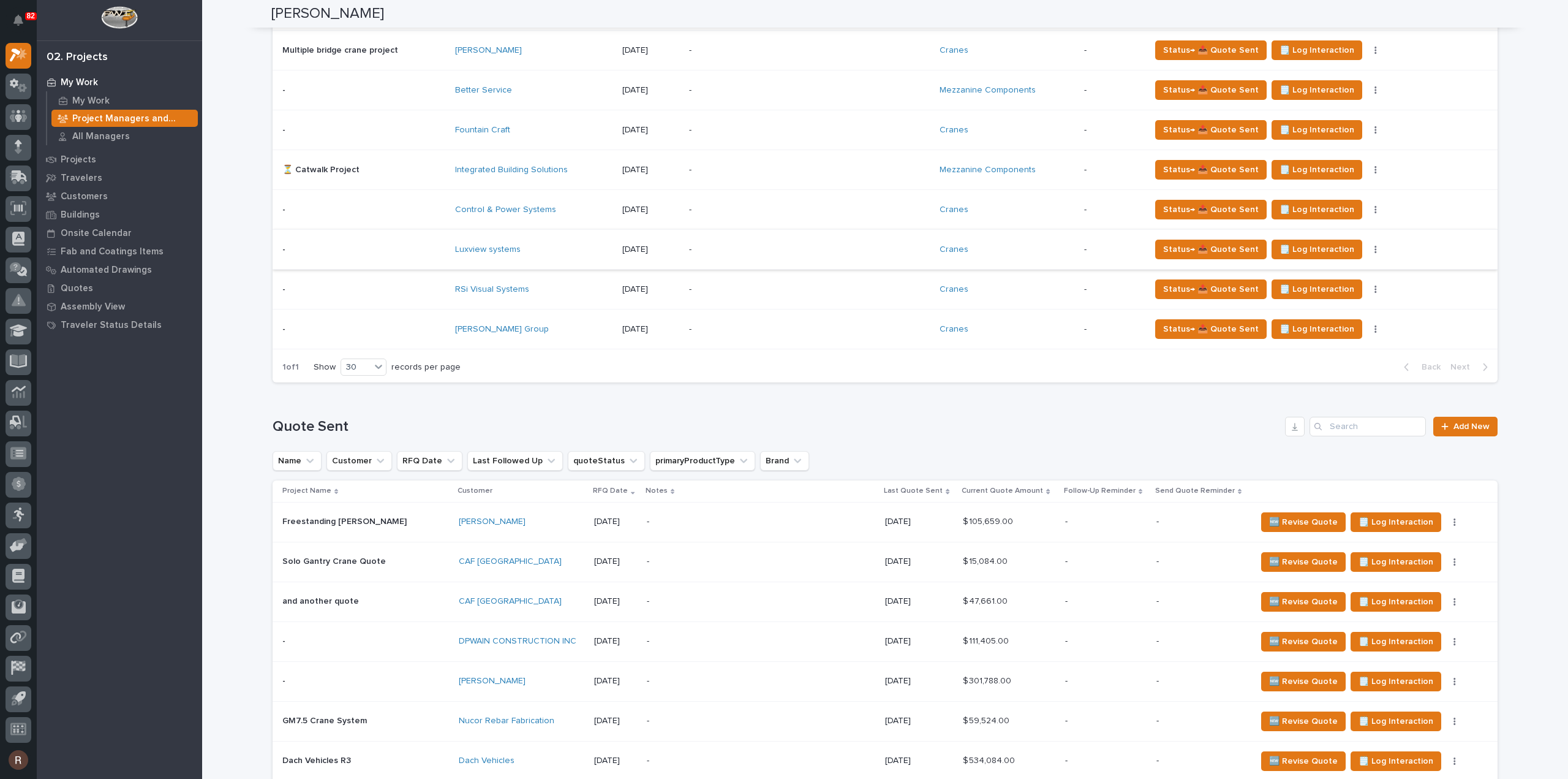
scroll to position [980, 0]
